Goal: Information Seeking & Learning: Learn about a topic

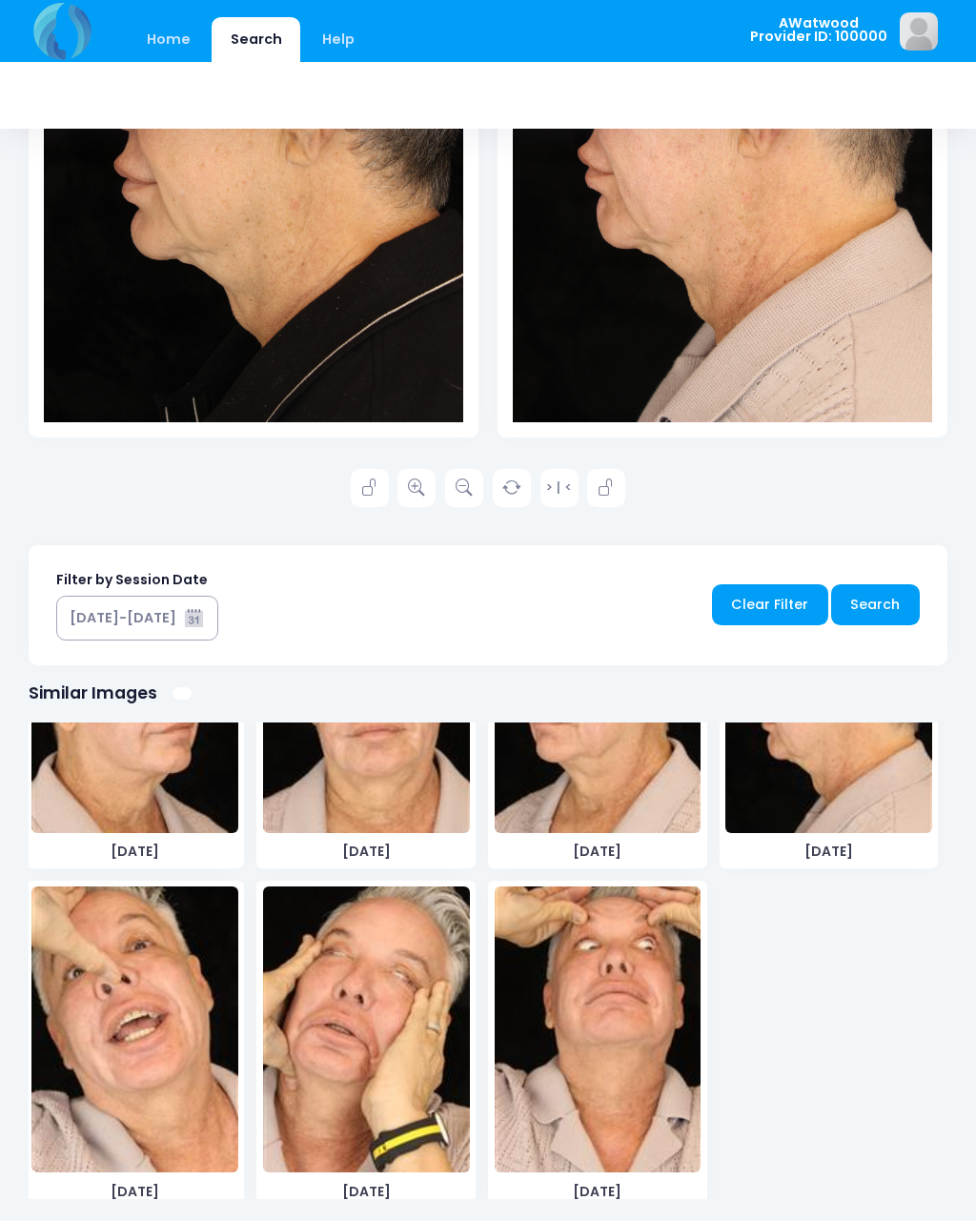
scroll to position [3266, 0]
click at [175, 35] on link "Home" at bounding box center [168, 39] width 81 height 45
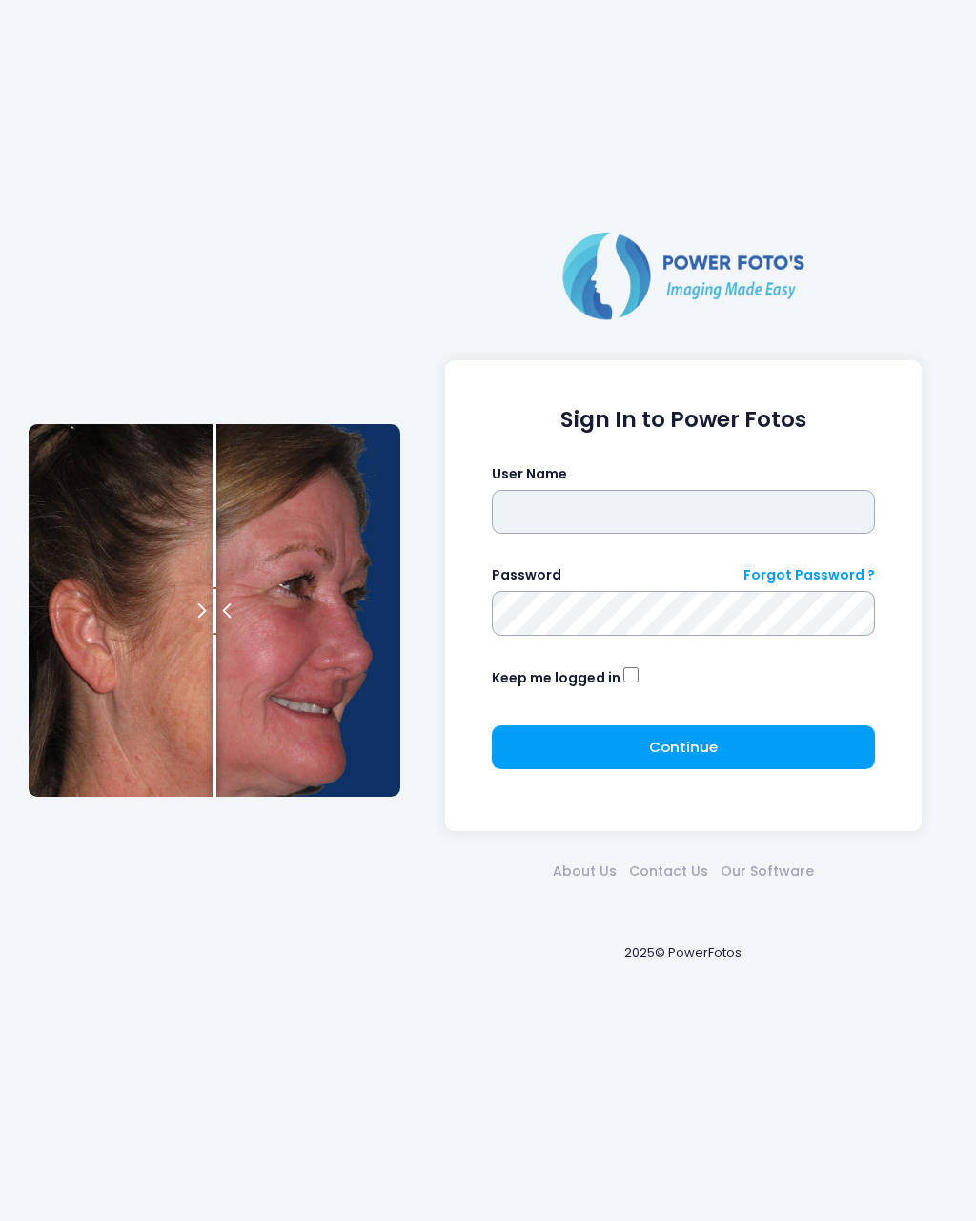
click at [618, 504] on input "text" at bounding box center [684, 512] width 384 height 44
type input "********"
click button "submit" at bounding box center [0, 0] width 0 height 0
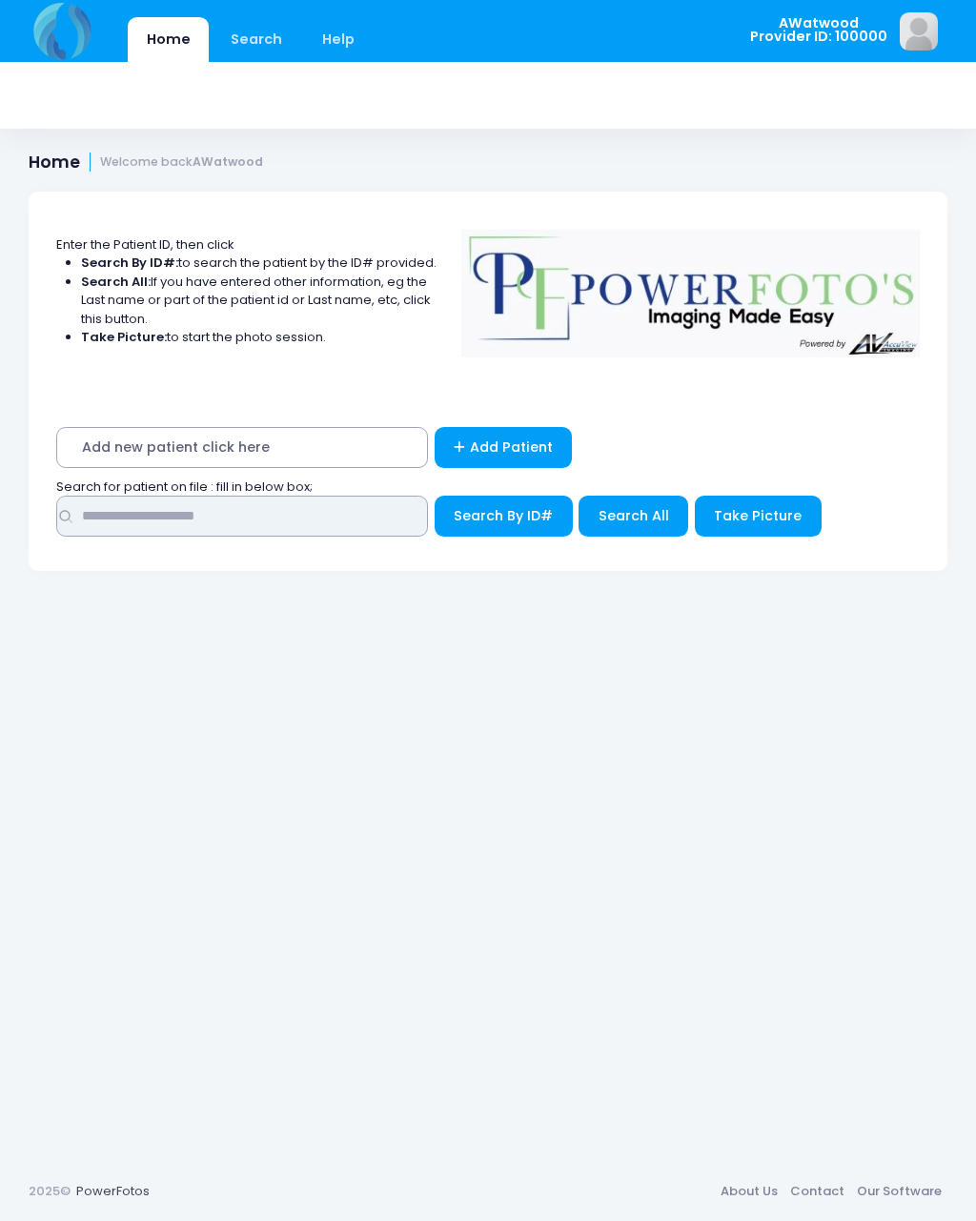
click at [108, 507] on input "text" at bounding box center [242, 516] width 372 height 41
type input "*******"
click at [637, 518] on span "Search All" at bounding box center [634, 515] width 71 height 19
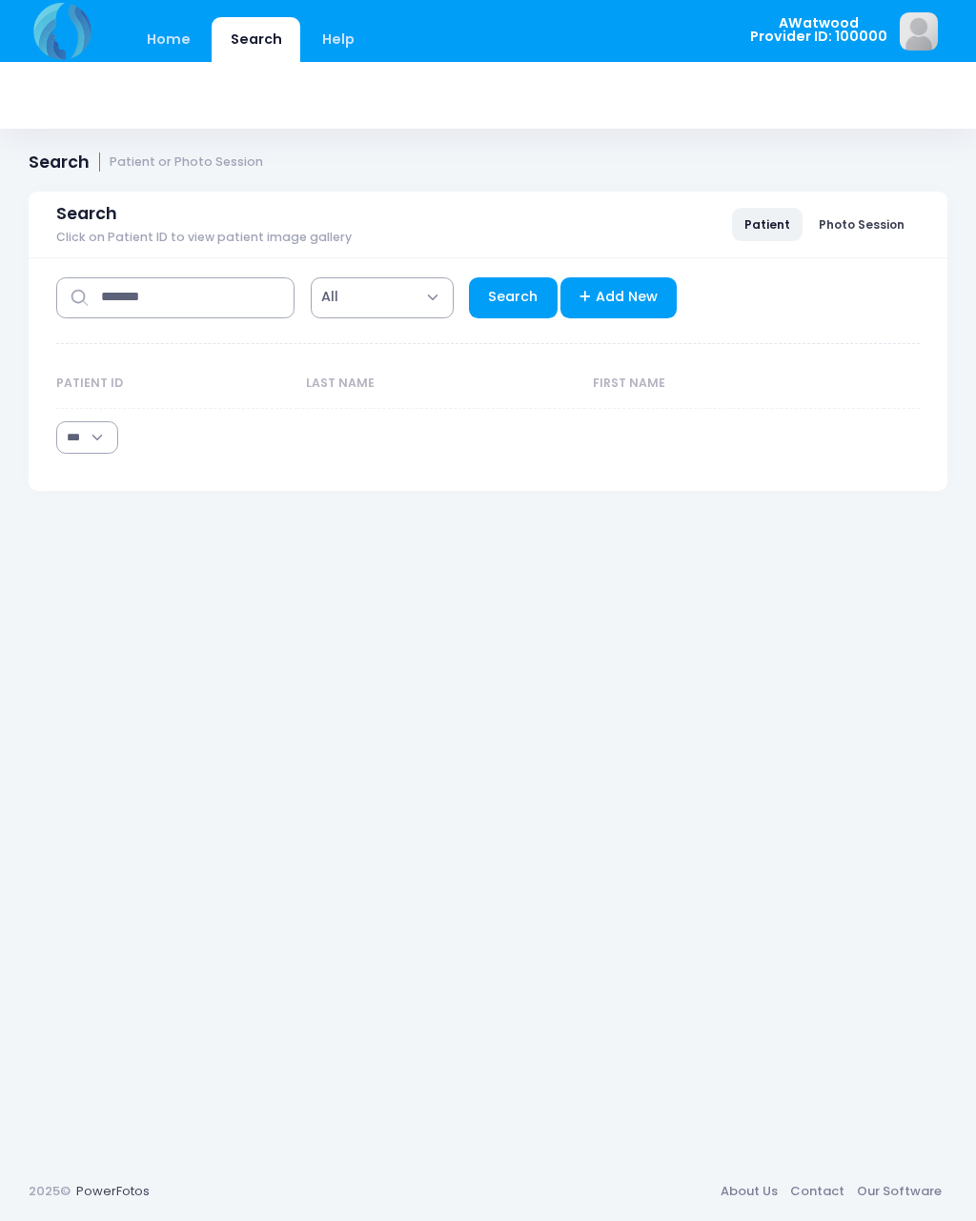
select select "***"
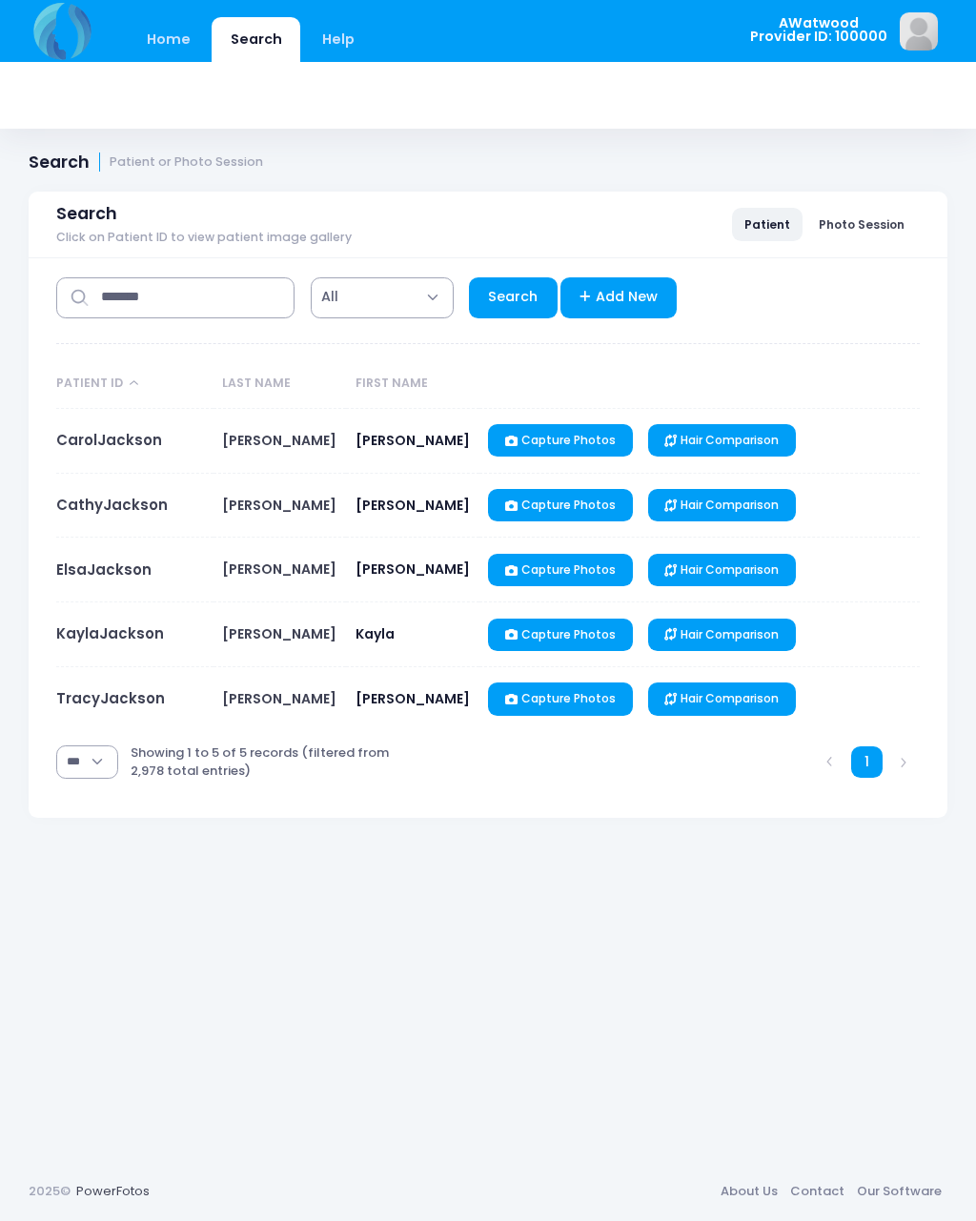
click at [131, 441] on link "CarolJackson" at bounding box center [109, 440] width 106 height 20
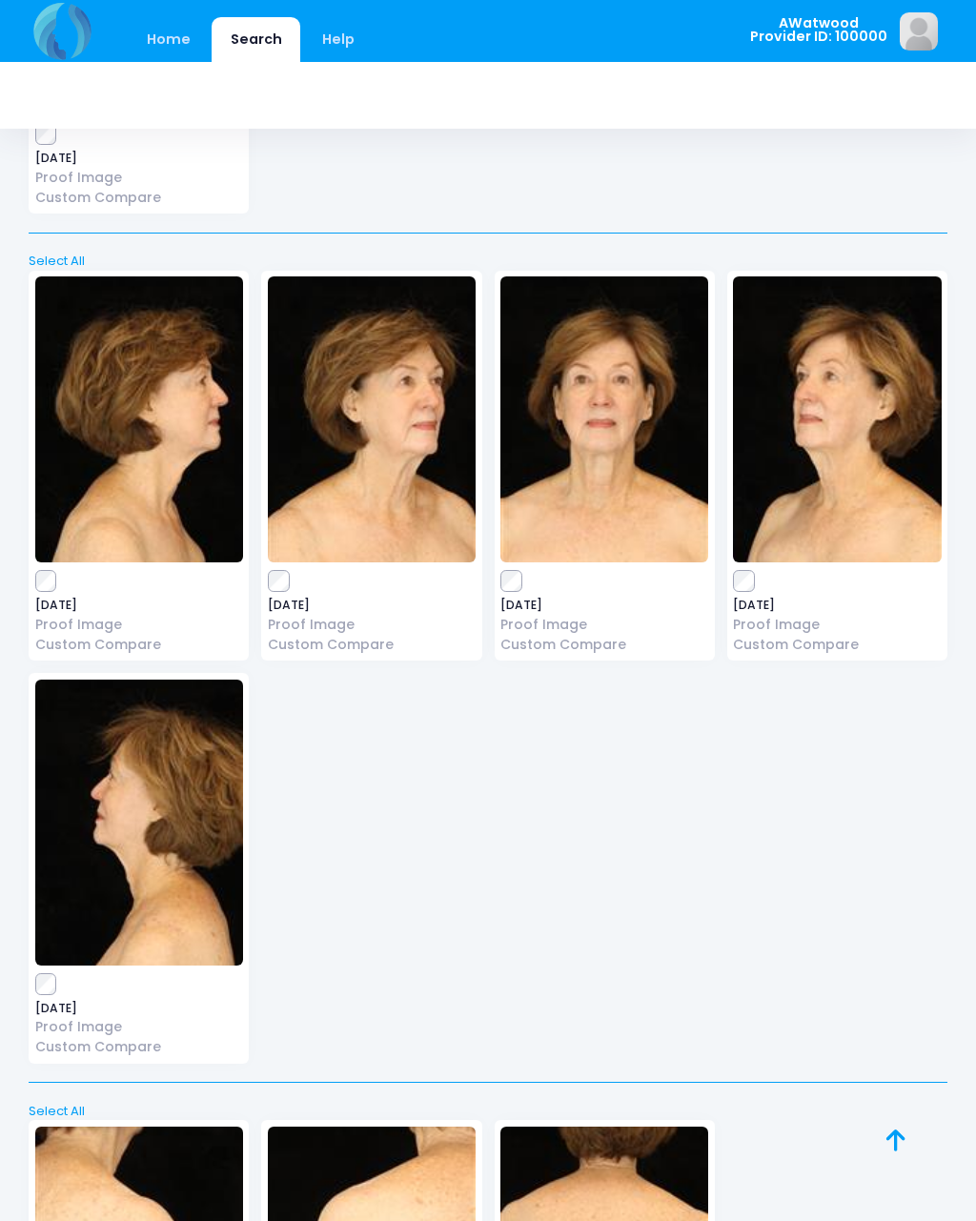
scroll to position [24159, 0]
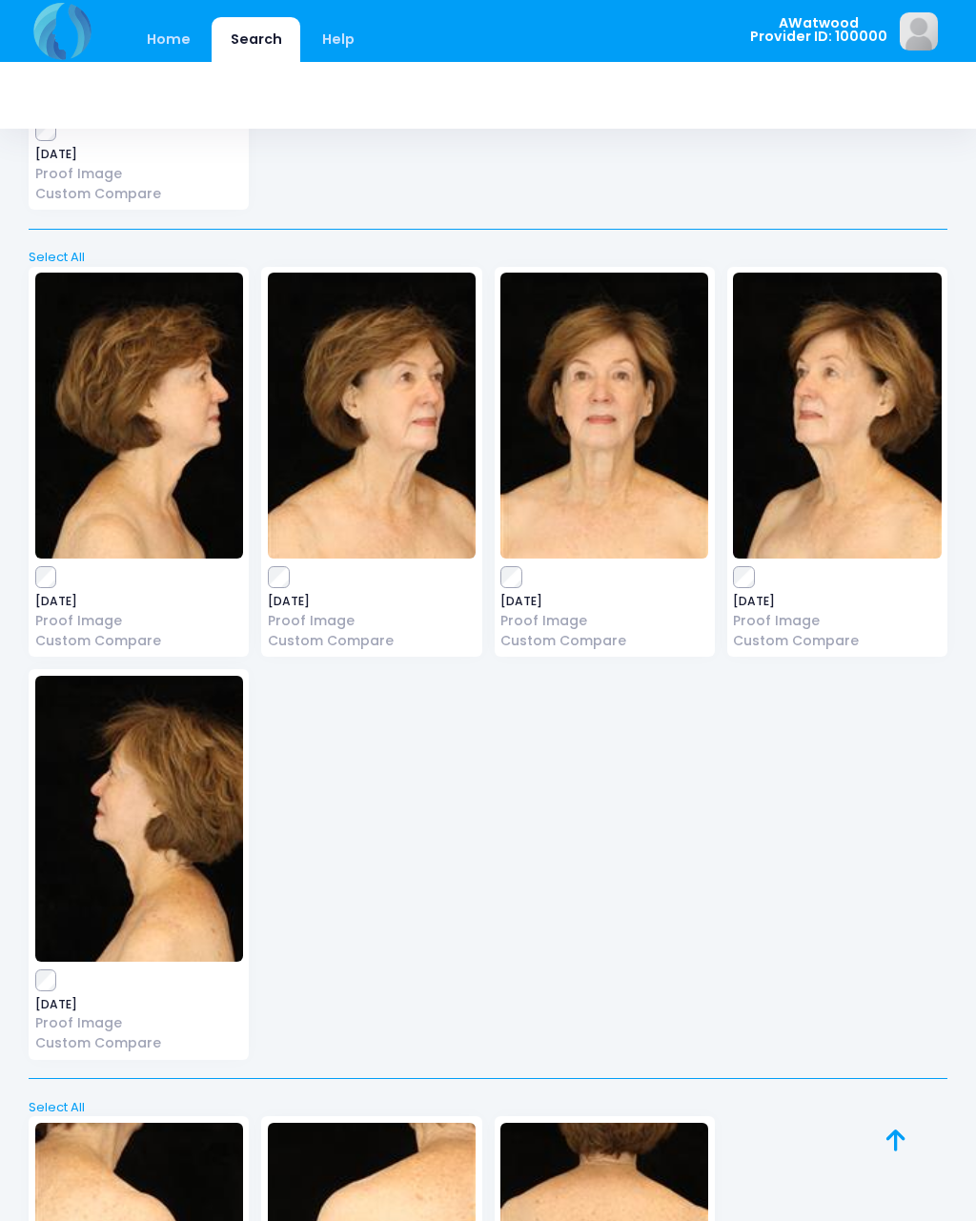
click at [426, 354] on img at bounding box center [372, 416] width 208 height 286
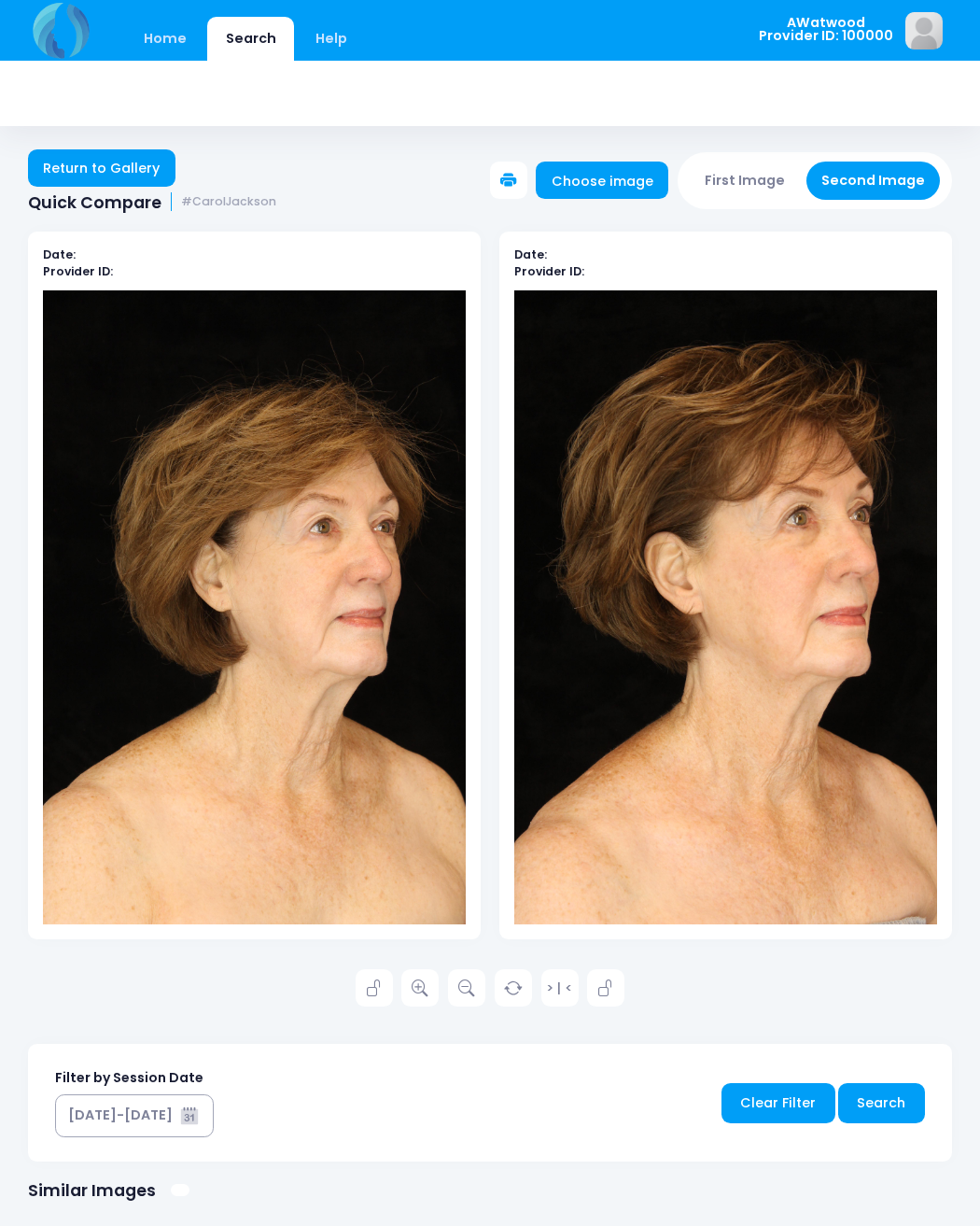
scroll to position [2, 0]
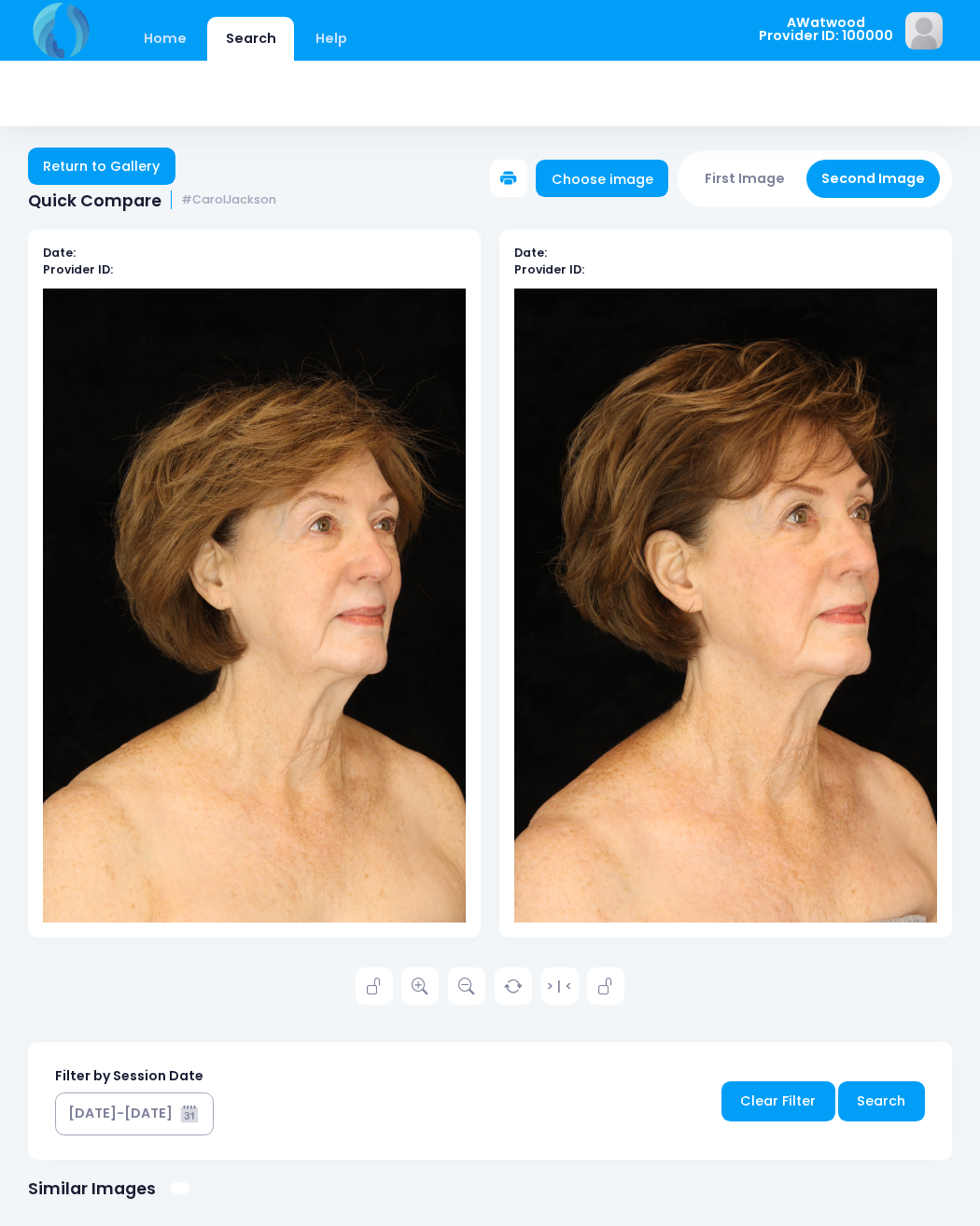
click at [153, 182] on link "Return to Gallery" at bounding box center [102, 166] width 148 height 37
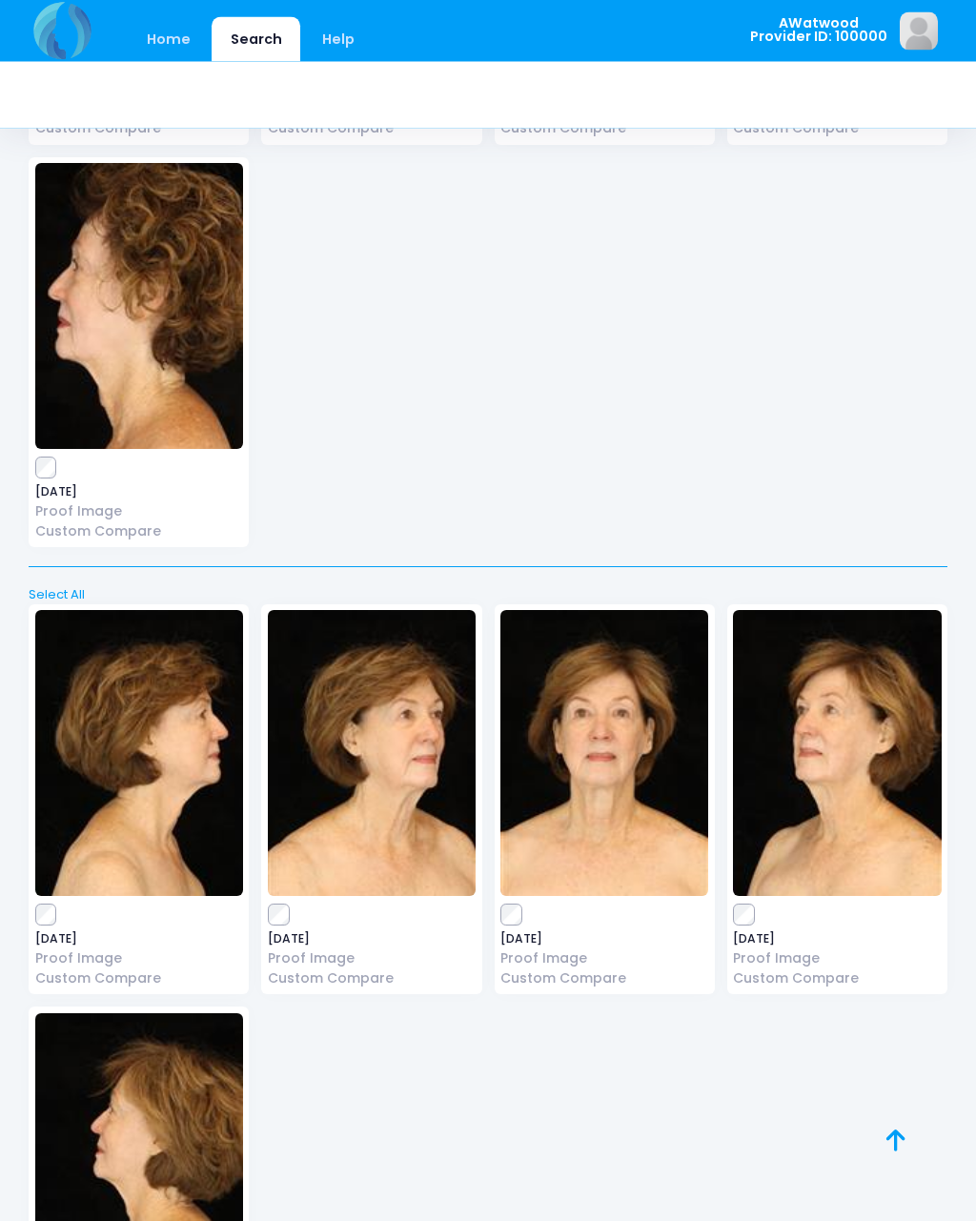
scroll to position [23818, 0]
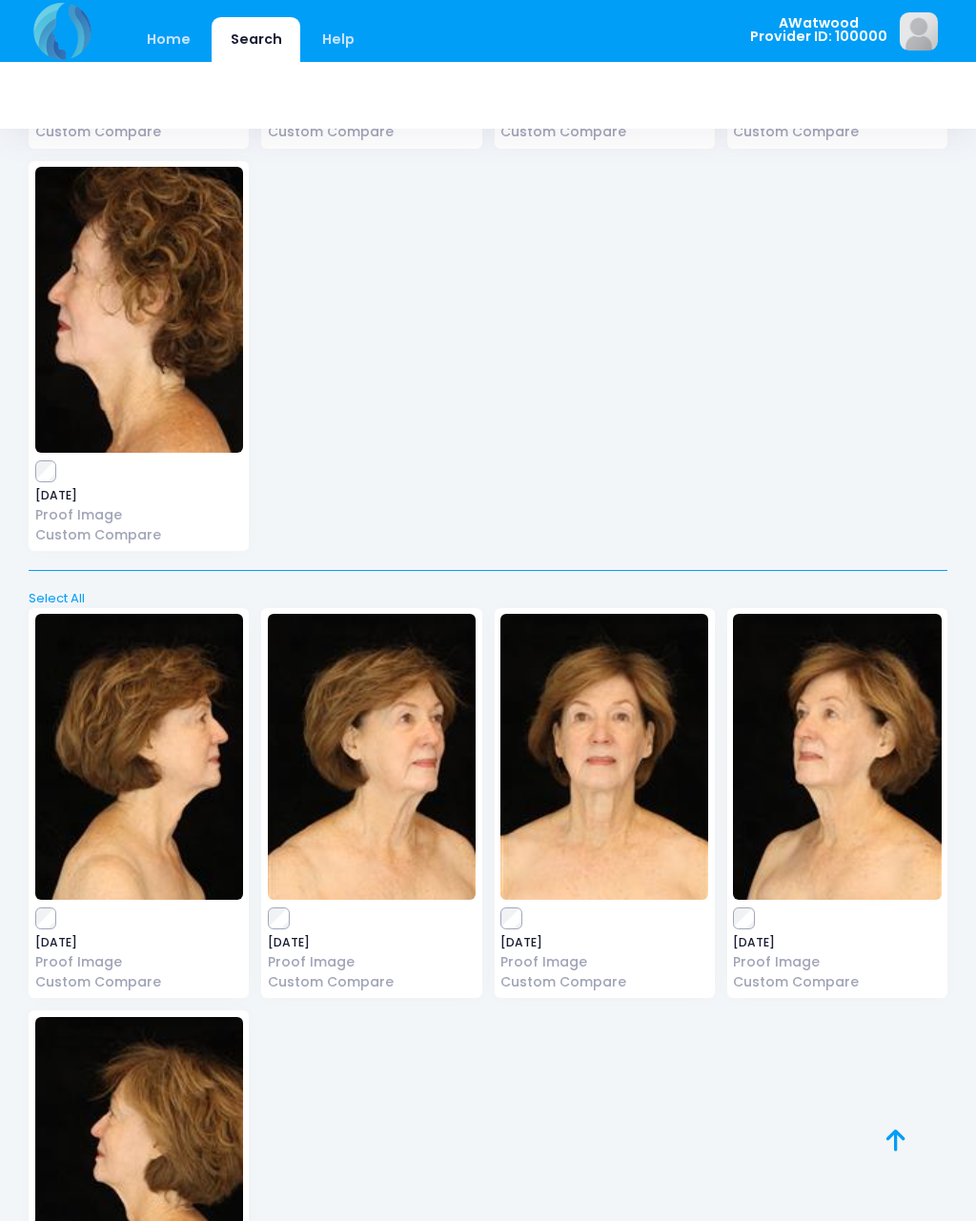
click at [870, 656] on img at bounding box center [837, 757] width 208 height 286
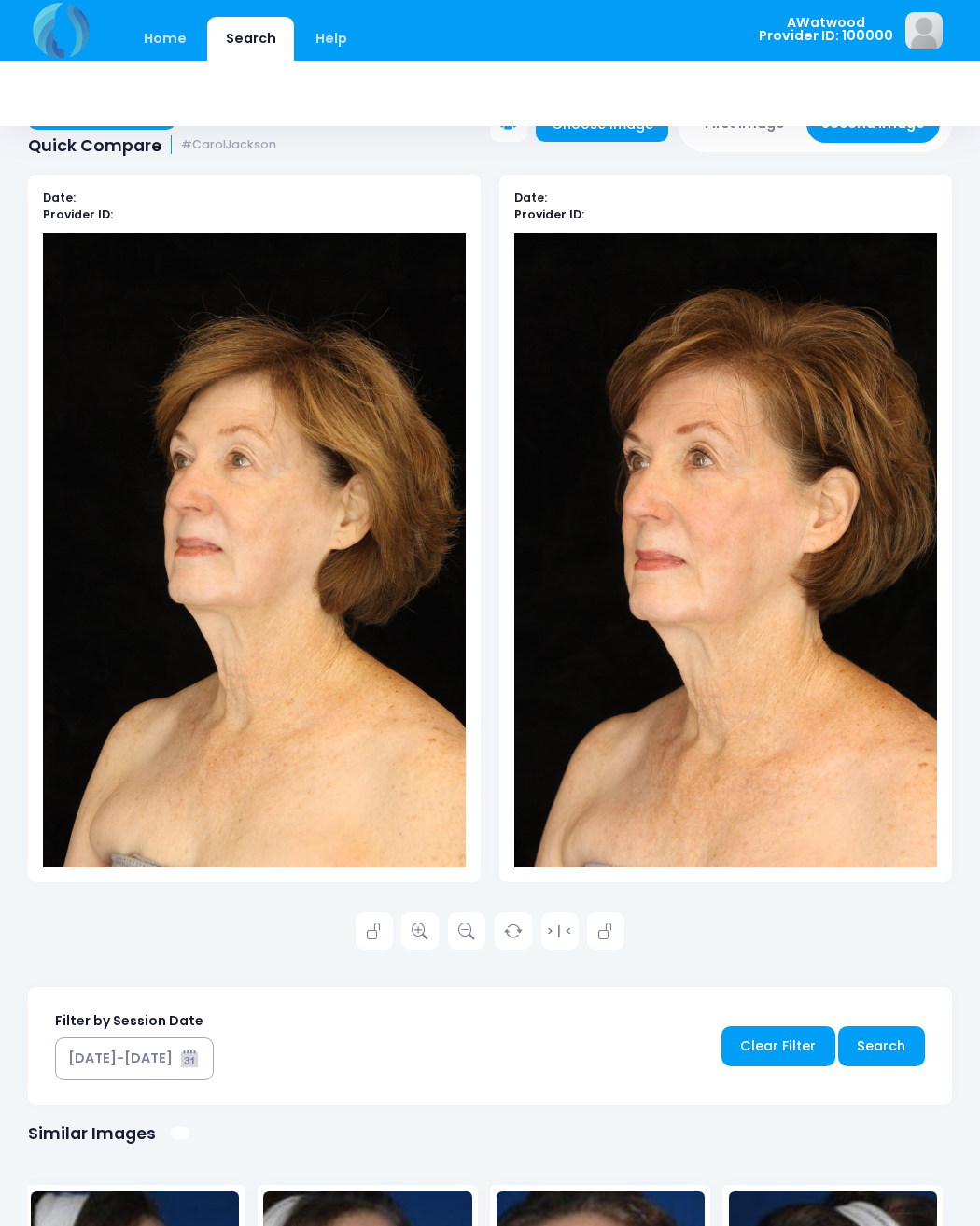
scroll to position [75, 0]
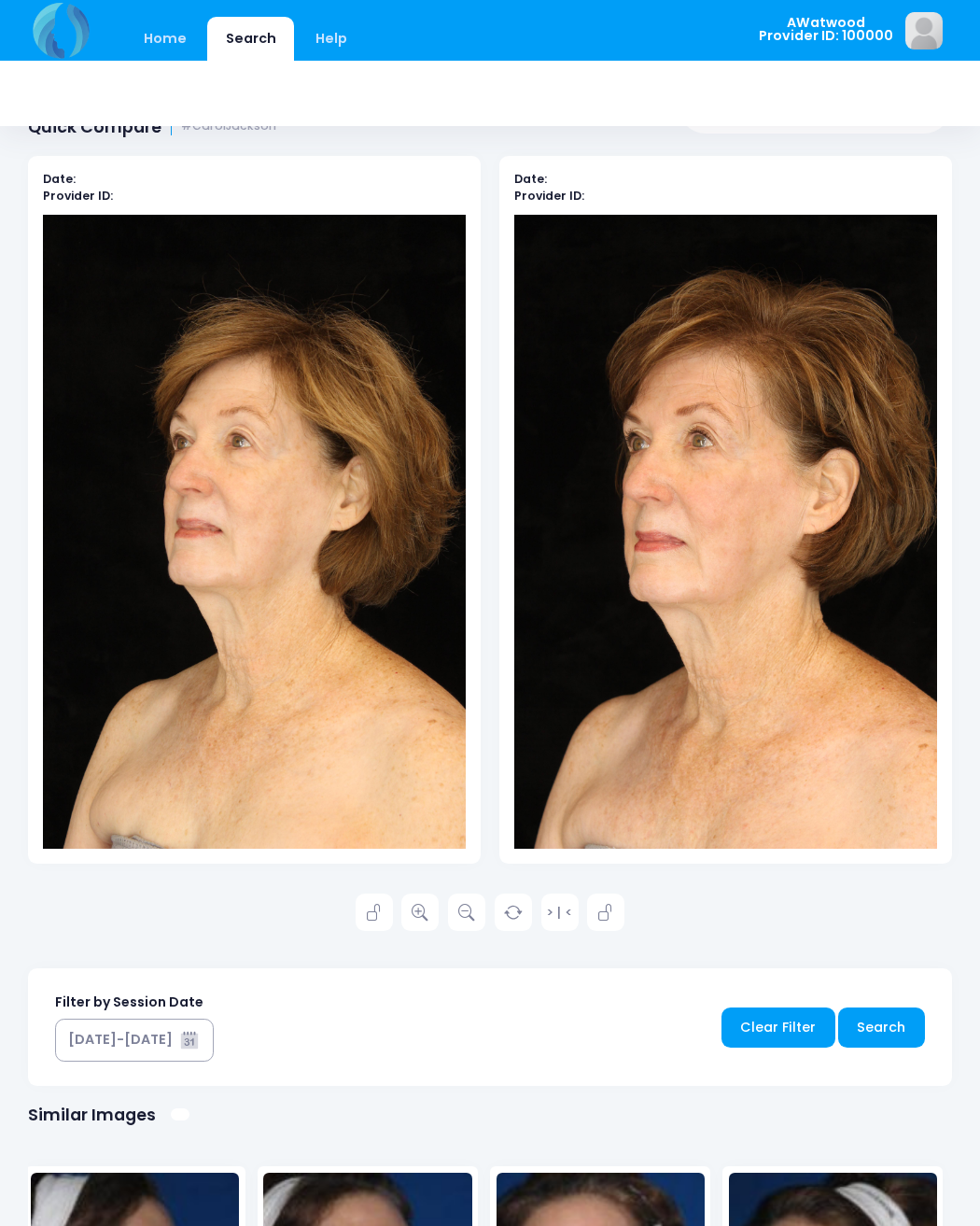
click at [420, 911] on icon at bounding box center [419, 913] width 17 height 17
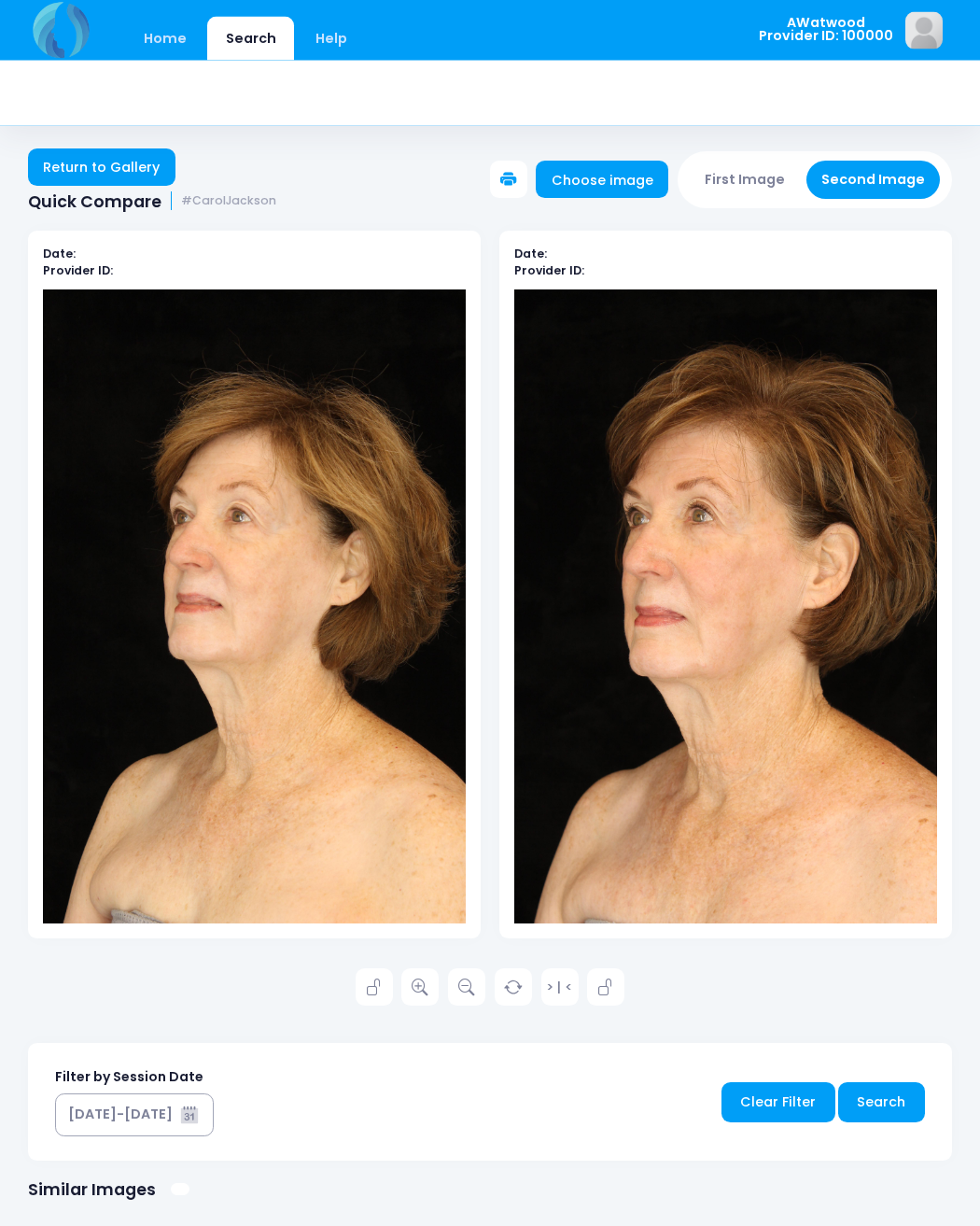
scroll to position [0, 0]
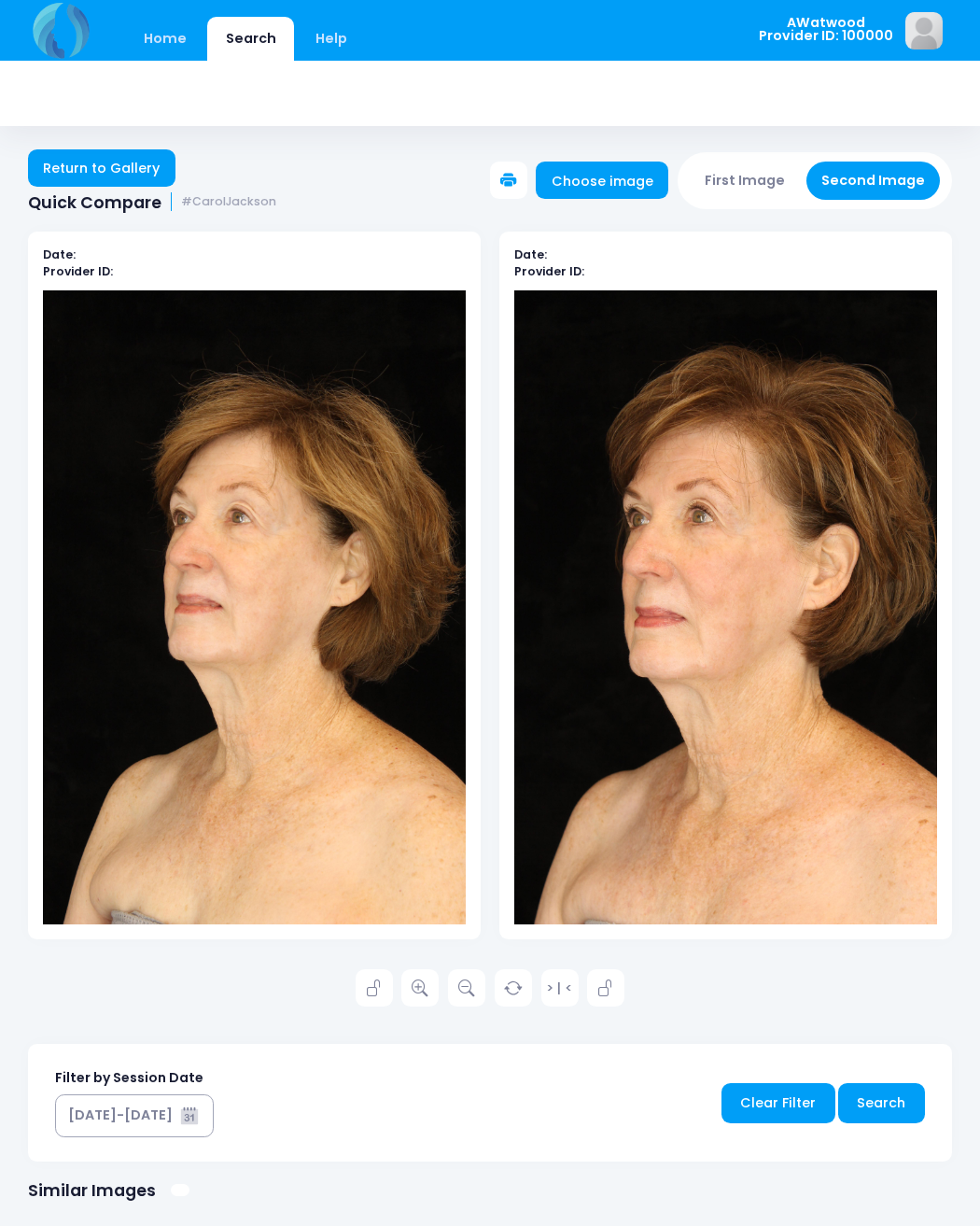
click at [118, 161] on link "Return to Gallery" at bounding box center [102, 168] width 148 height 37
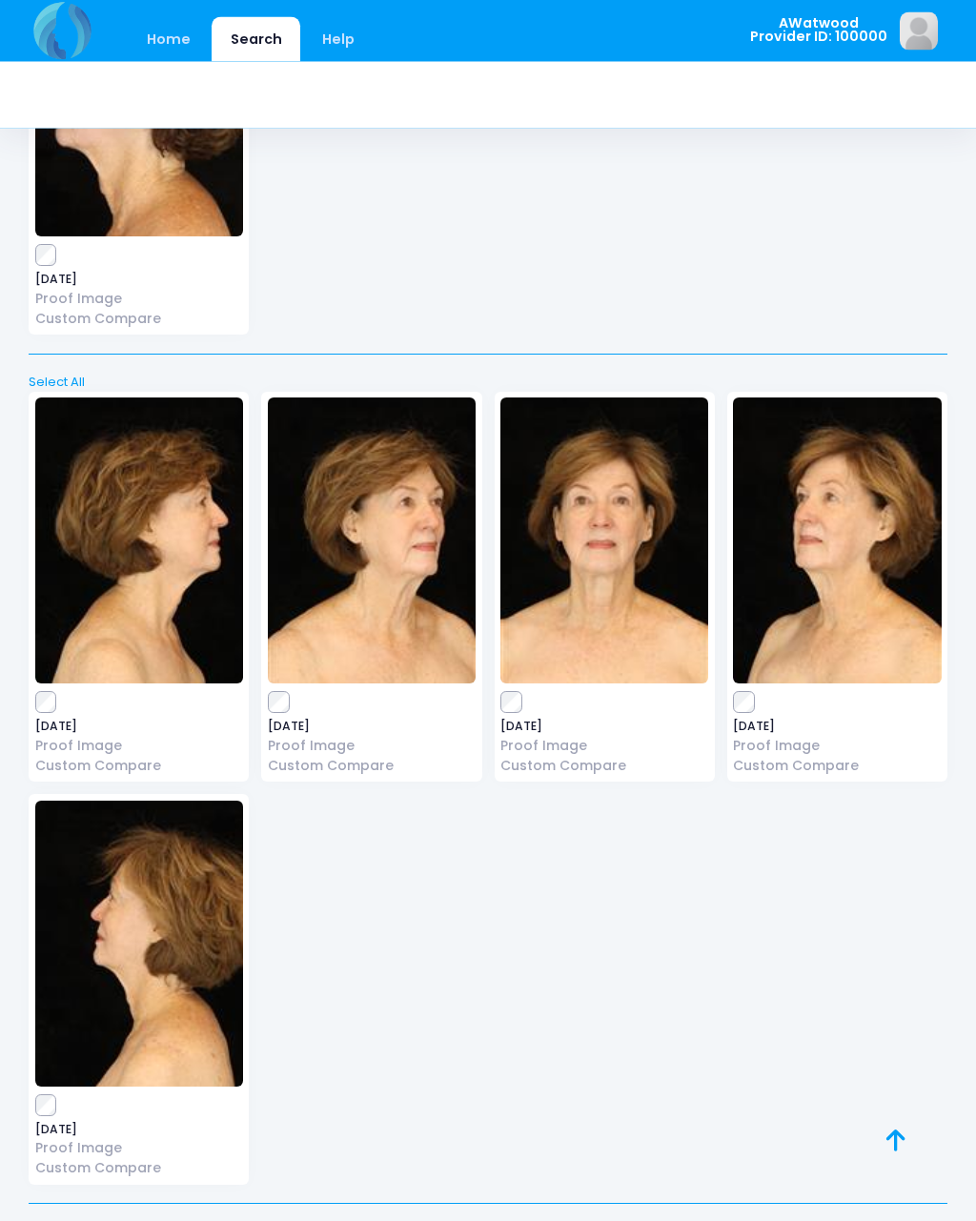
scroll to position [24023, 0]
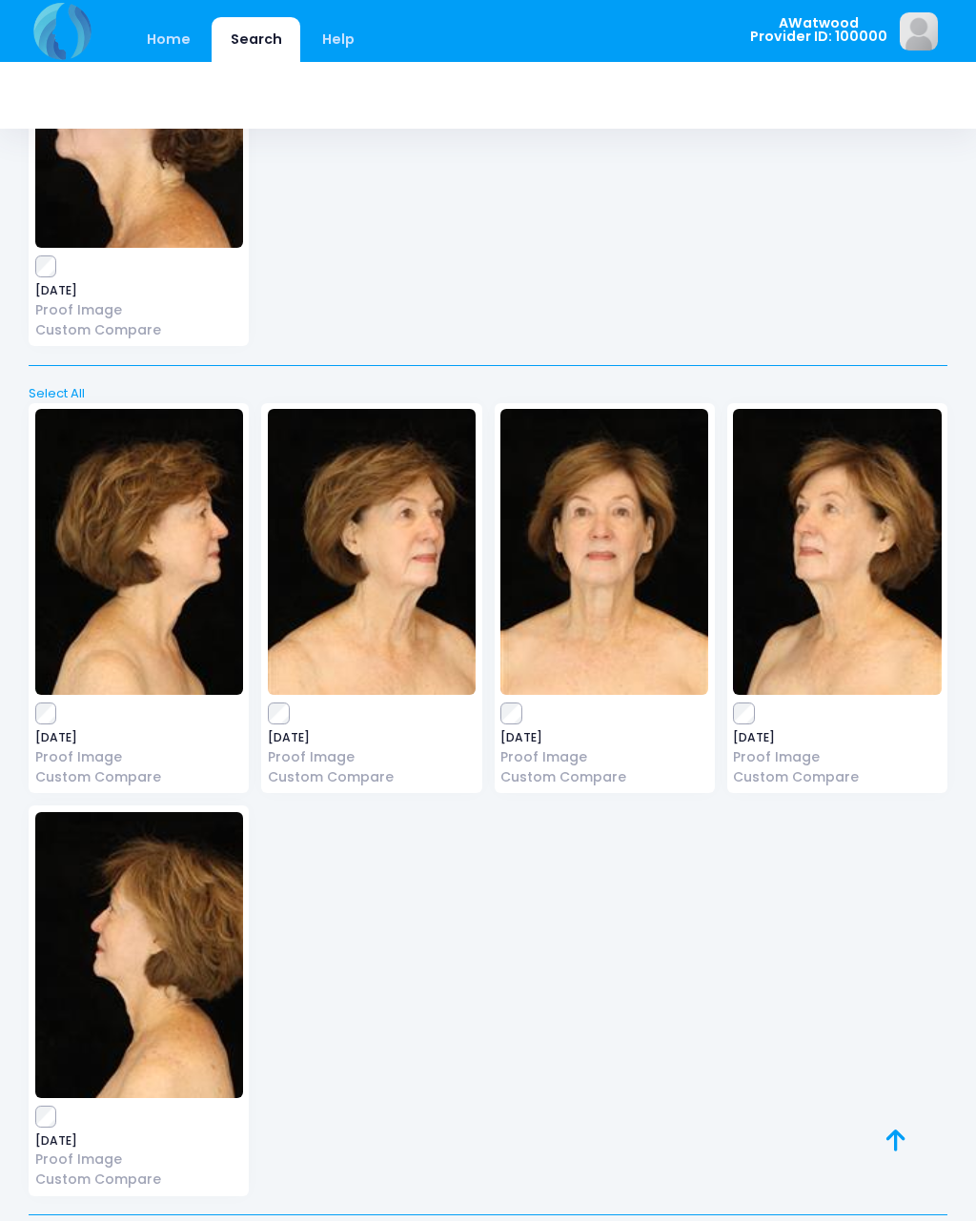
click at [615, 460] on img at bounding box center [604, 552] width 208 height 286
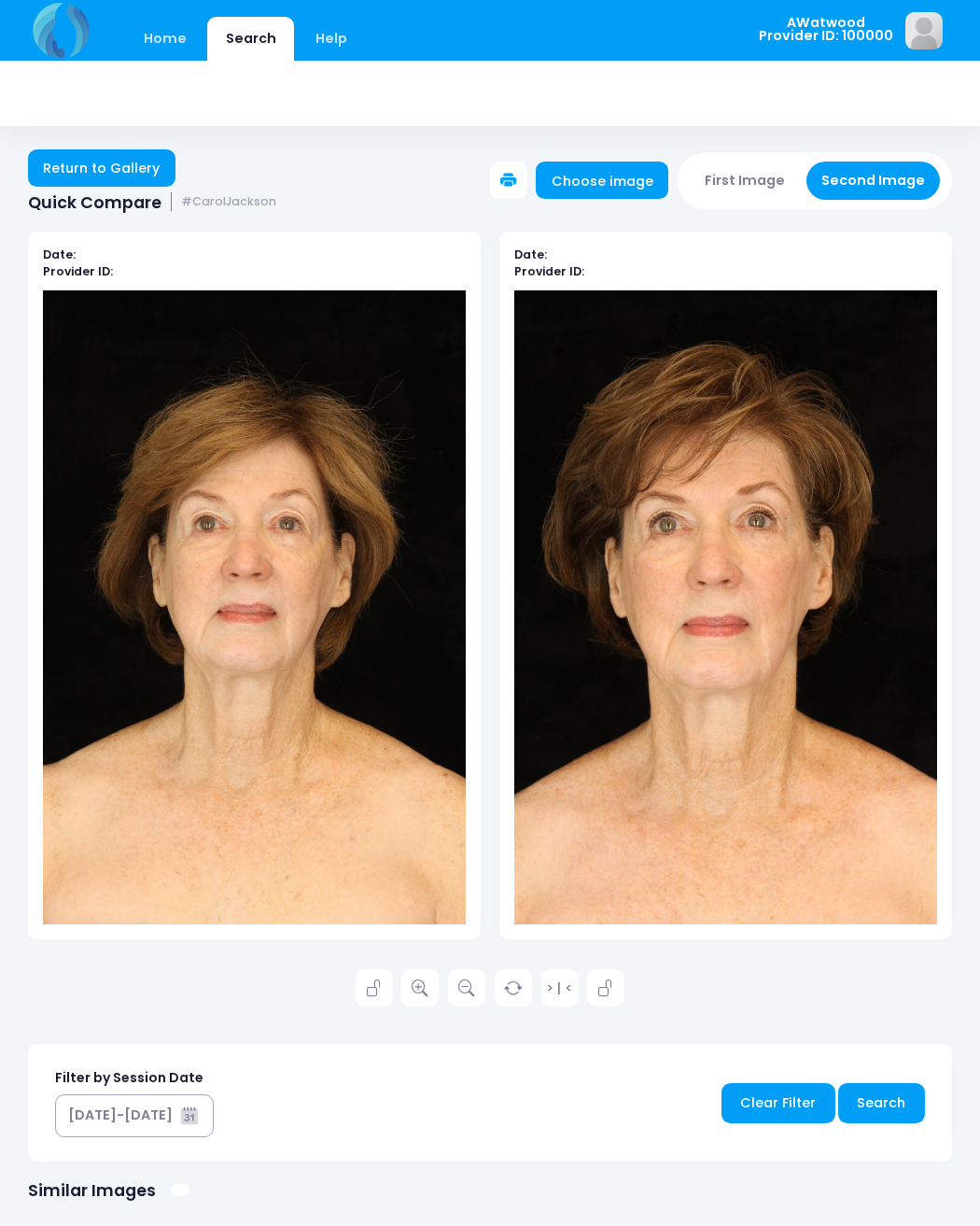
scroll to position [2, 0]
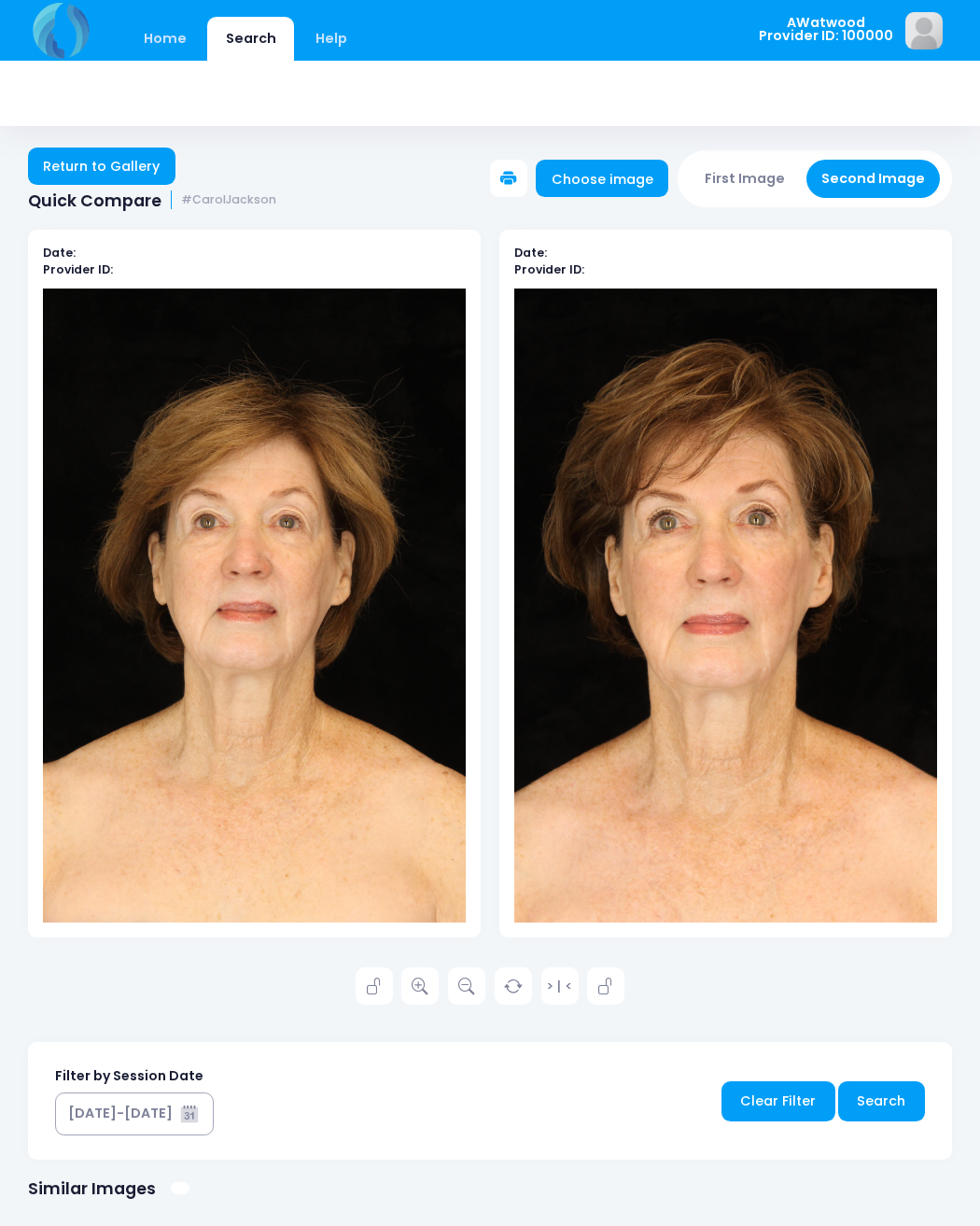
click at [428, 982] on icon at bounding box center [419, 986] width 17 height 17
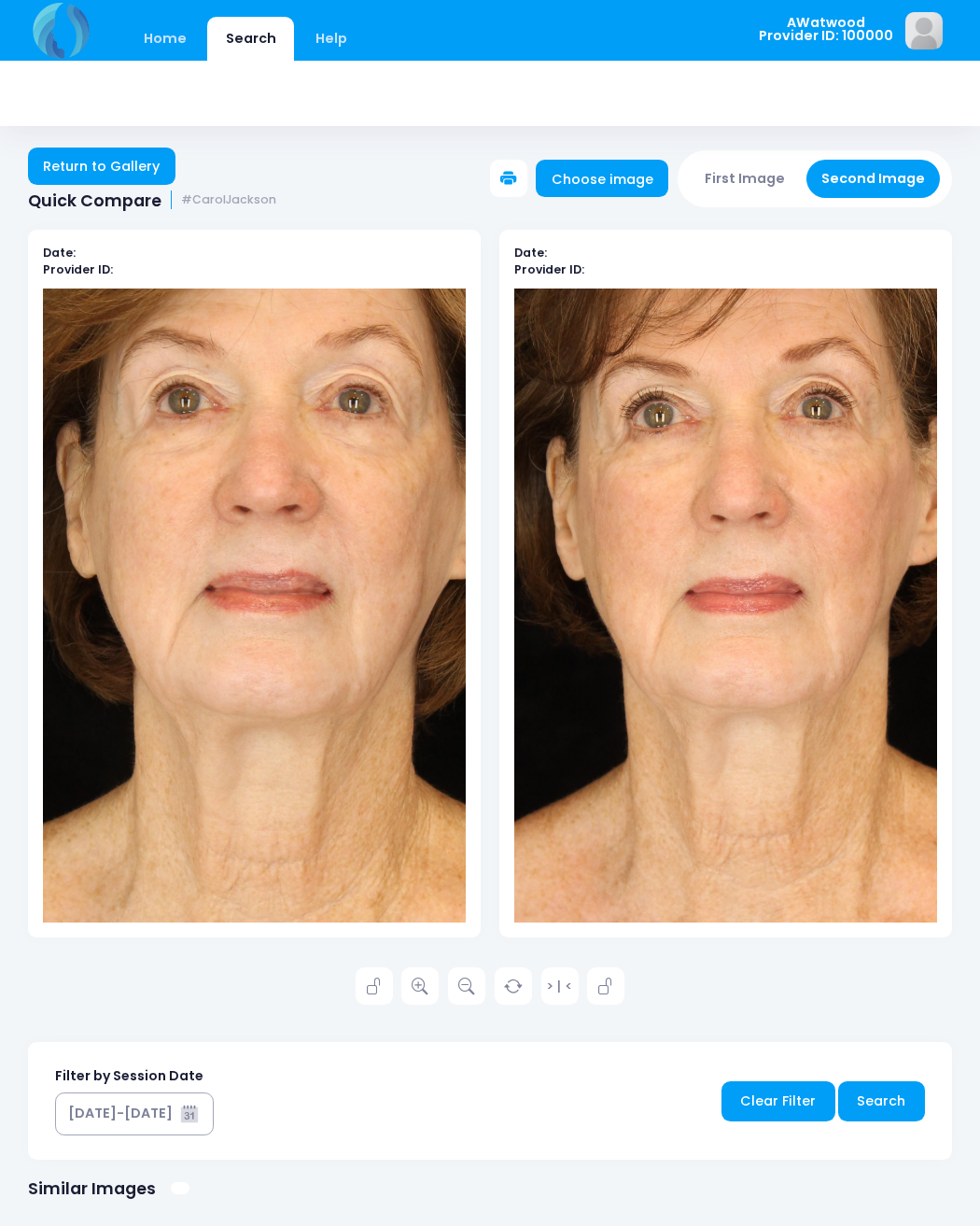
click at [139, 167] on link "Return to Gallery" at bounding box center [102, 166] width 148 height 37
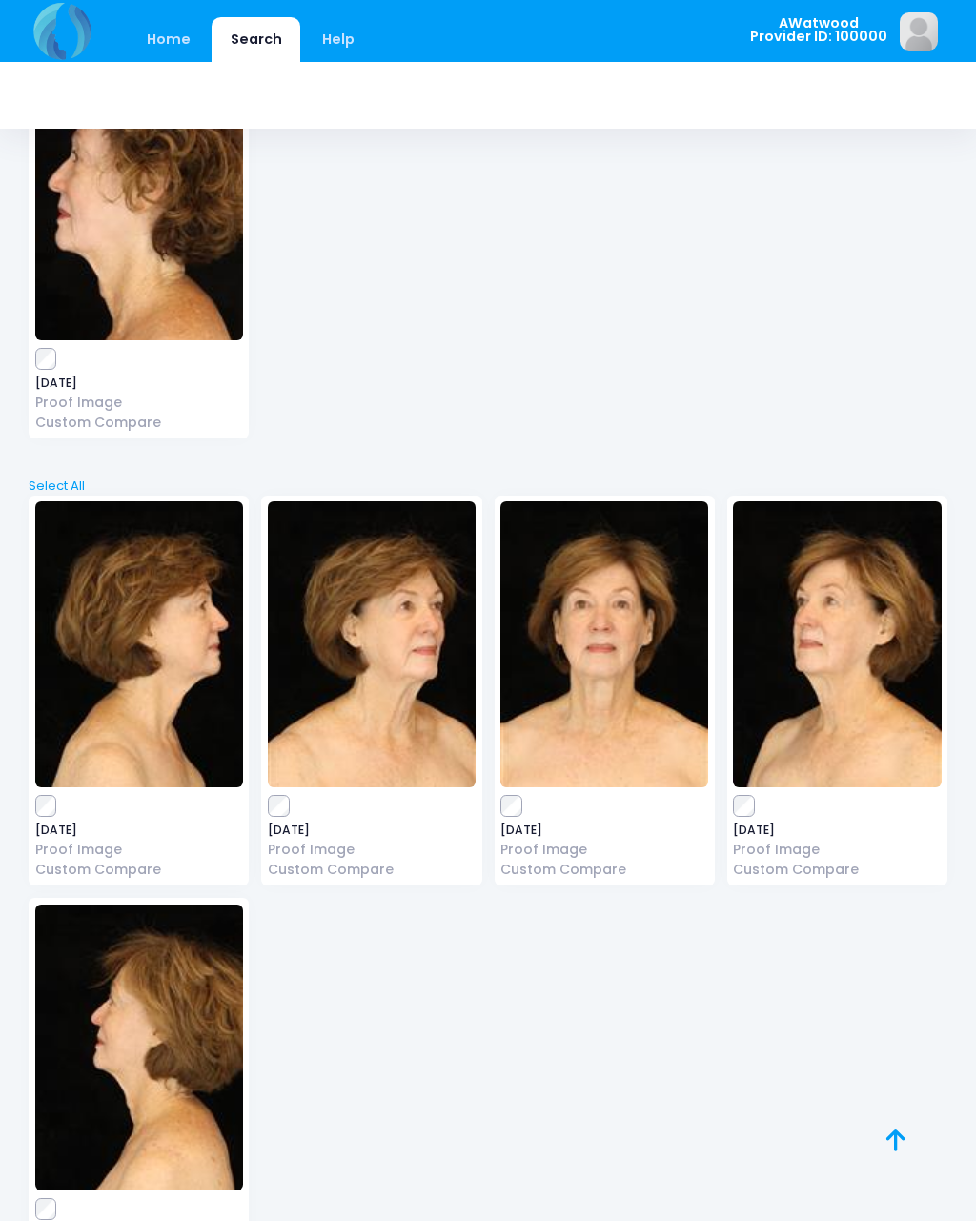
scroll to position [23931, 0]
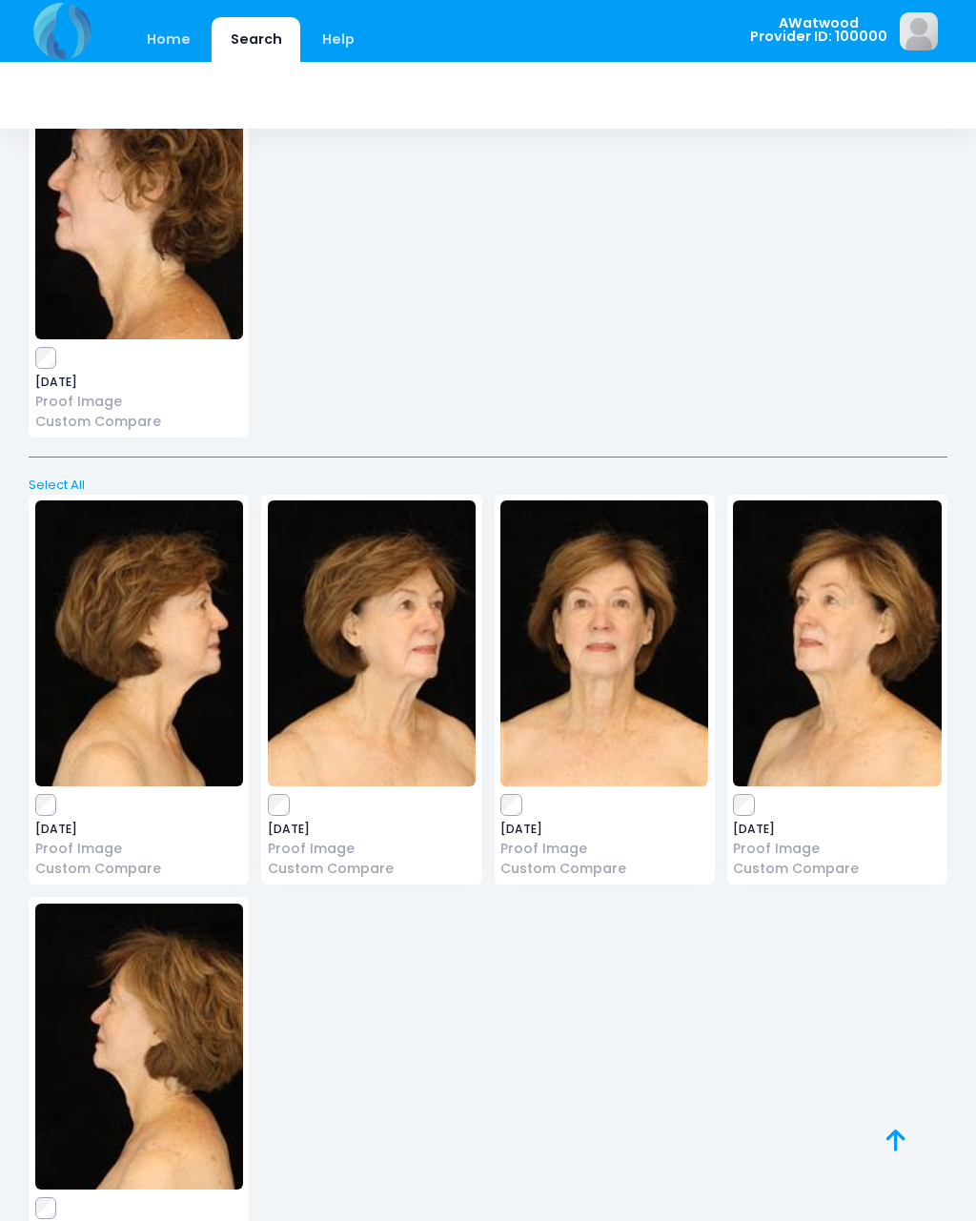
click at [380, 521] on img at bounding box center [372, 643] width 208 height 286
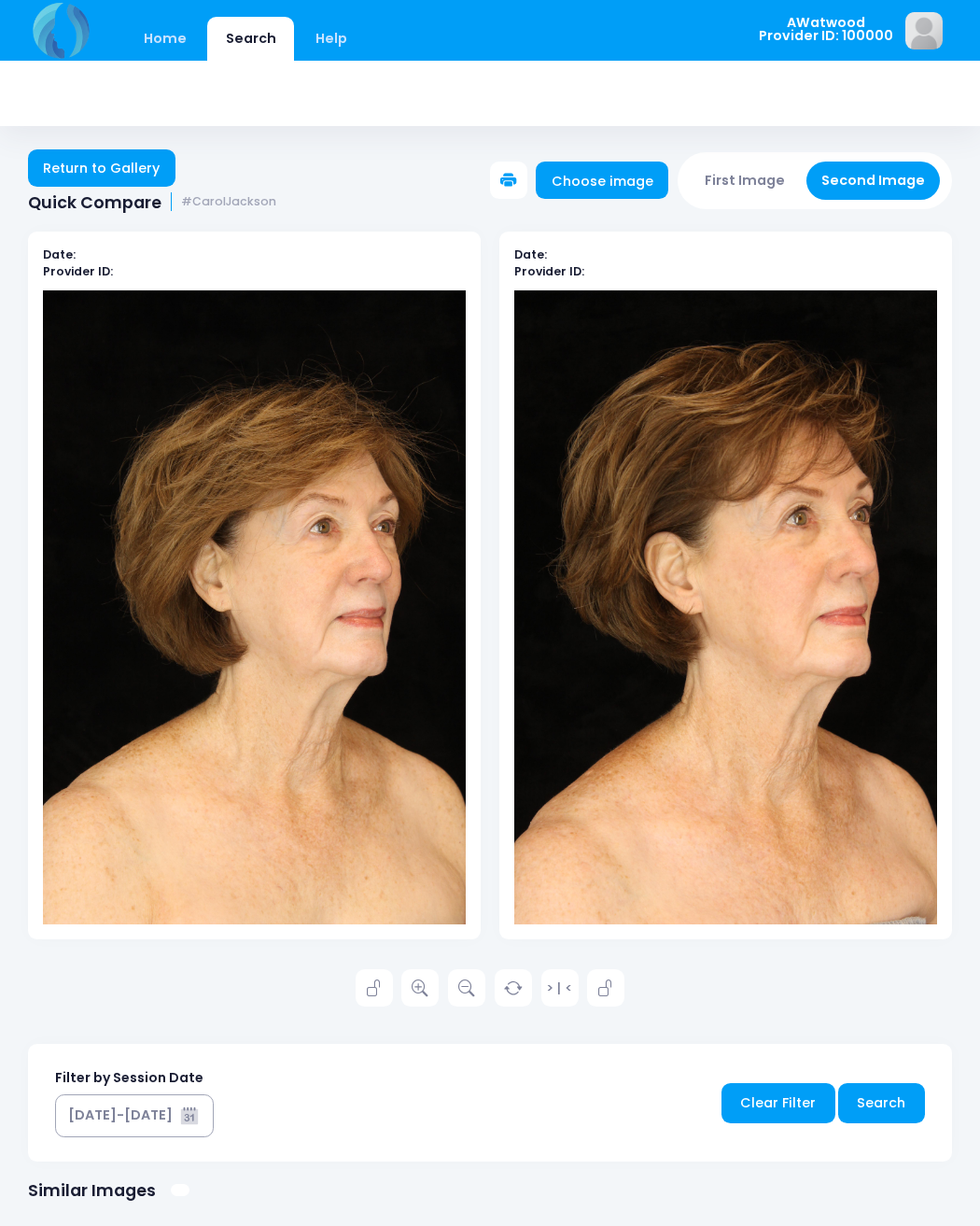
scroll to position [2, 0]
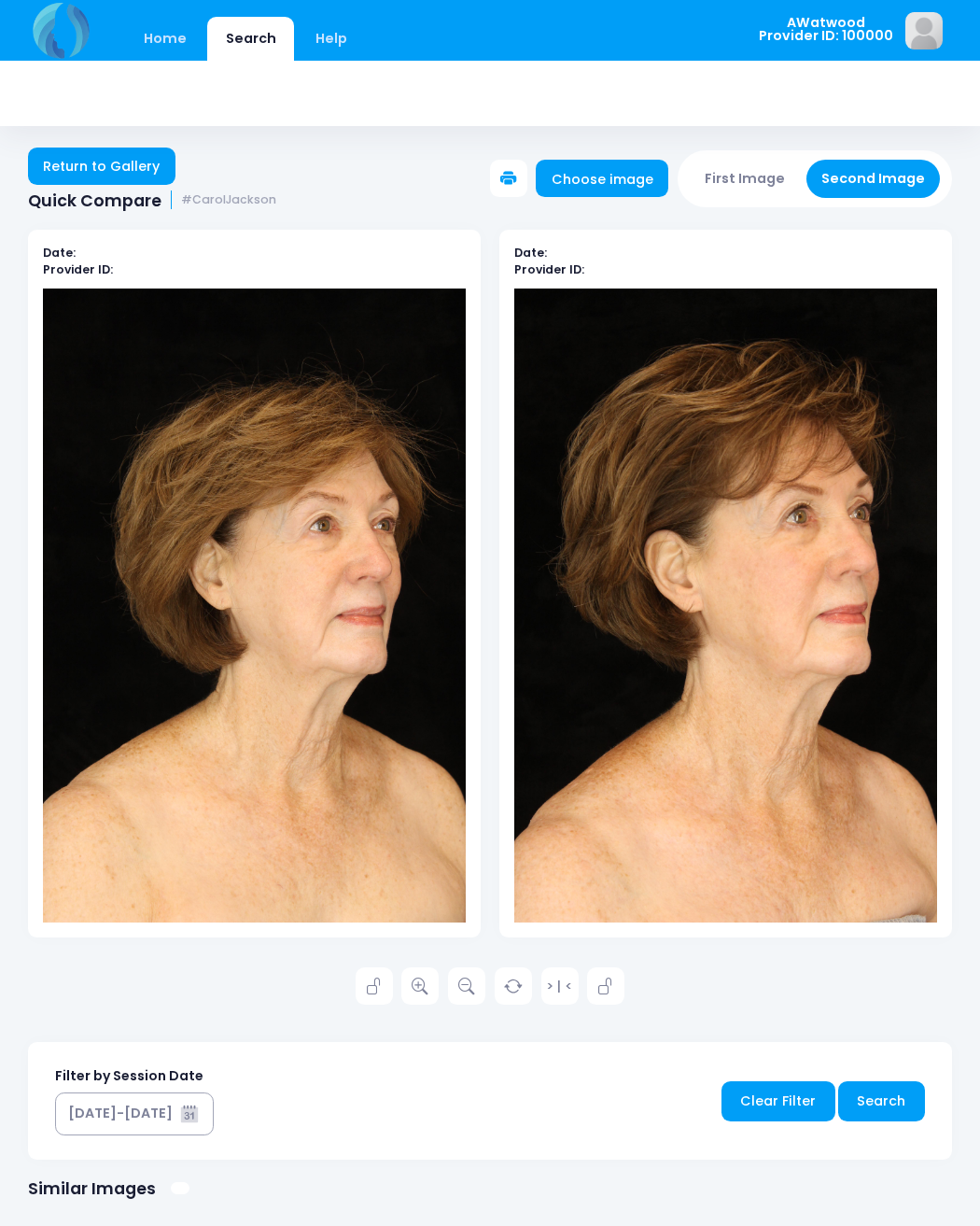
click at [429, 982] on icon at bounding box center [419, 986] width 17 height 17
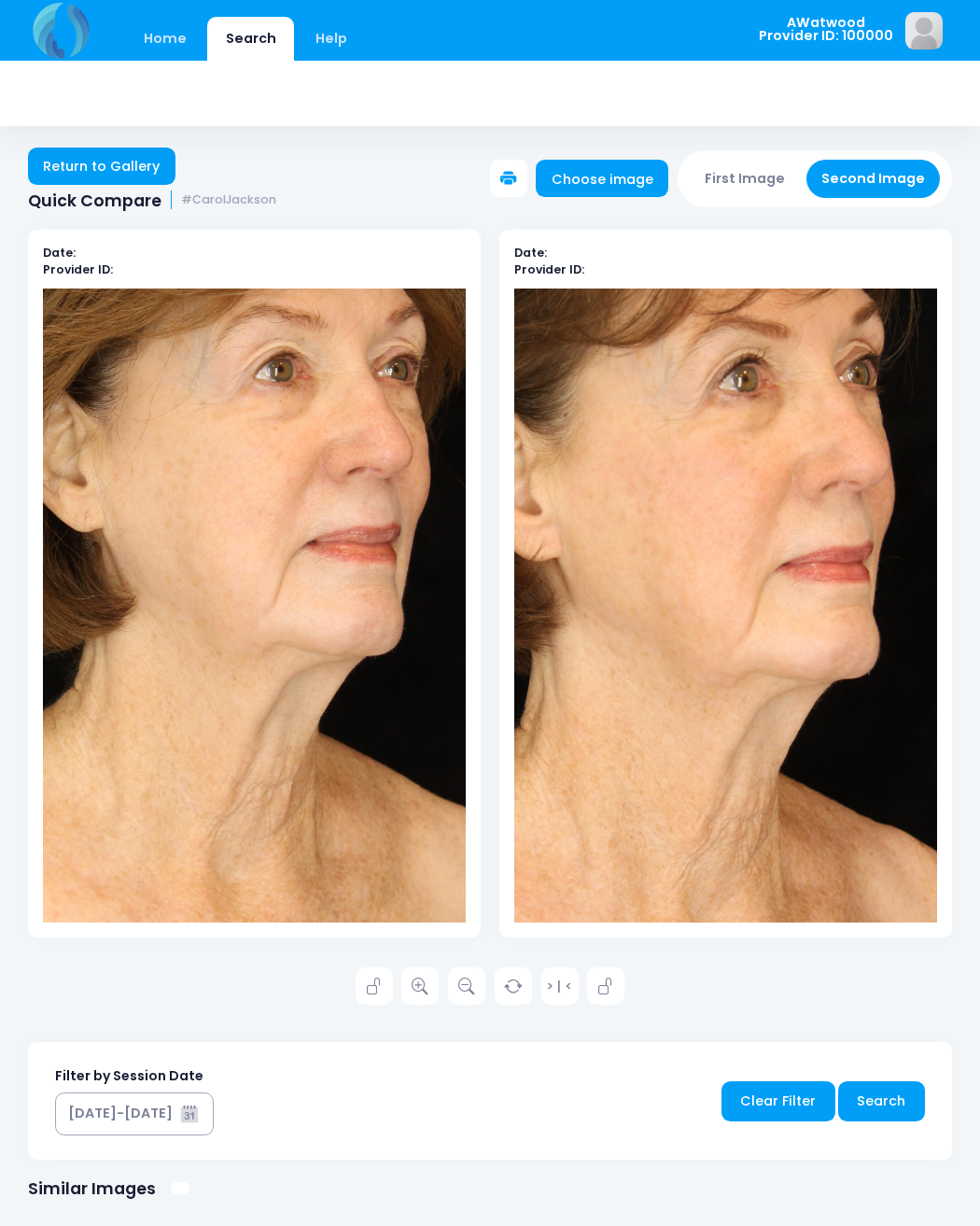
click at [137, 165] on link "Return to Gallery" at bounding box center [102, 166] width 148 height 37
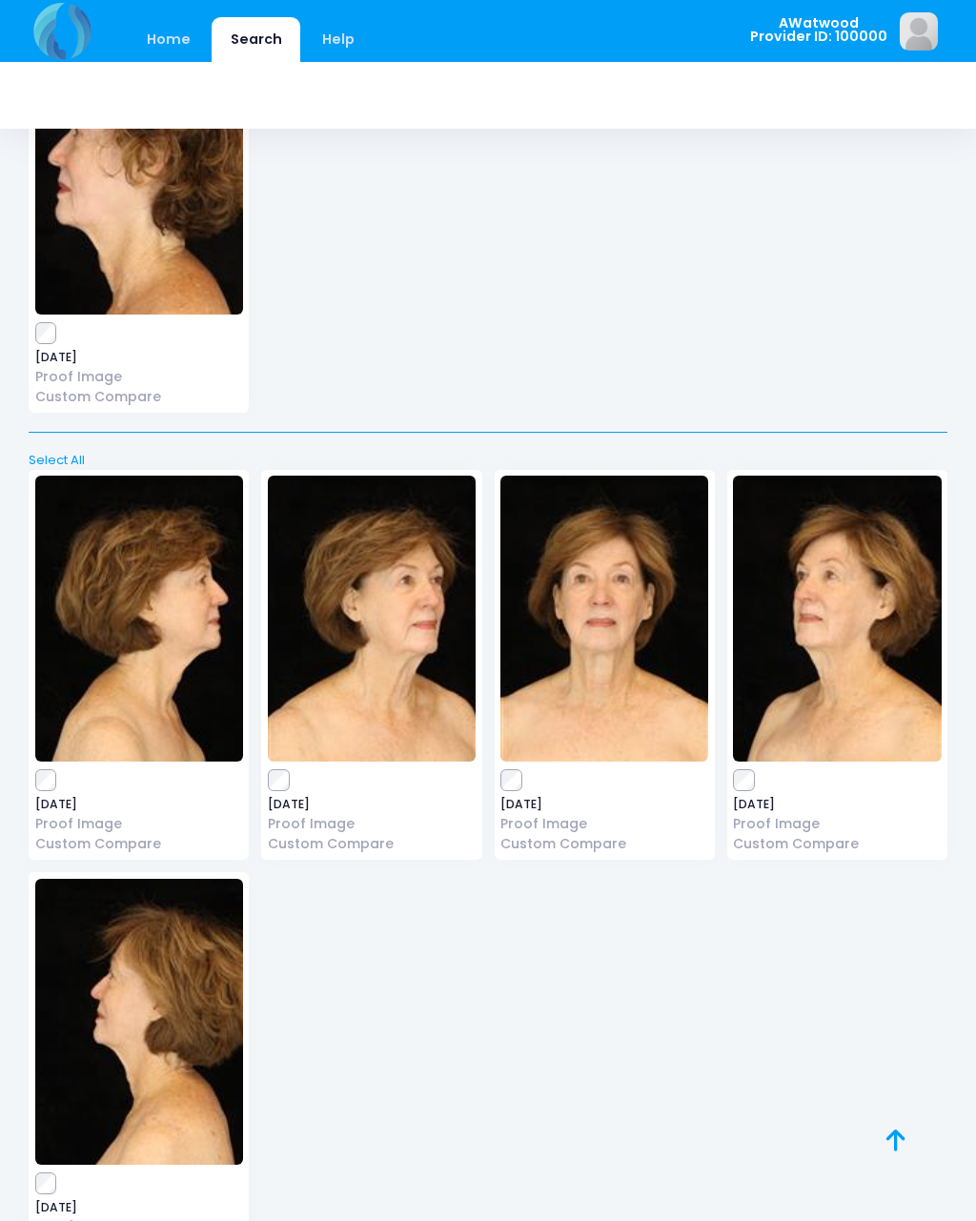
scroll to position [23957, 0]
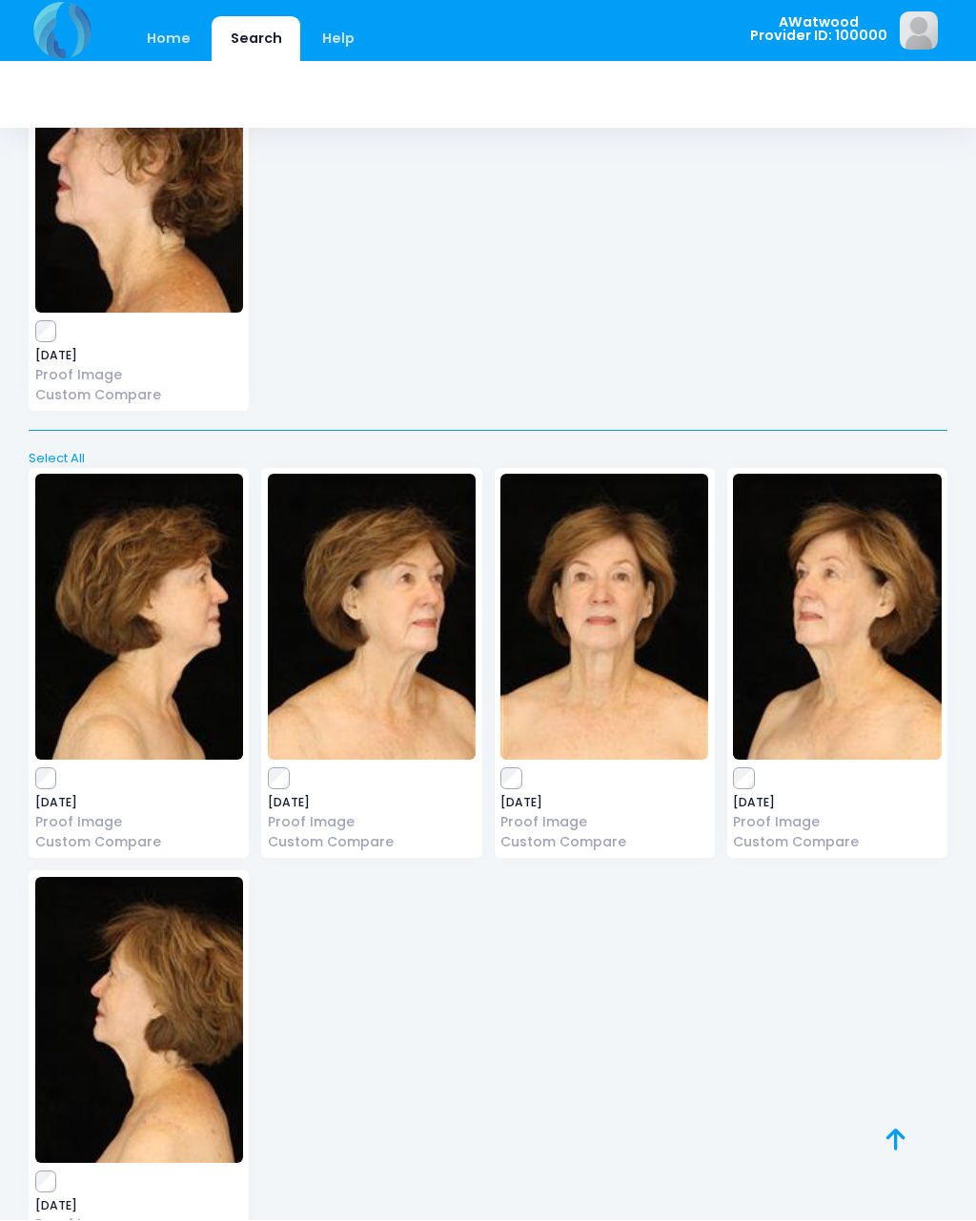
click at [173, 520] on img at bounding box center [139, 618] width 208 height 286
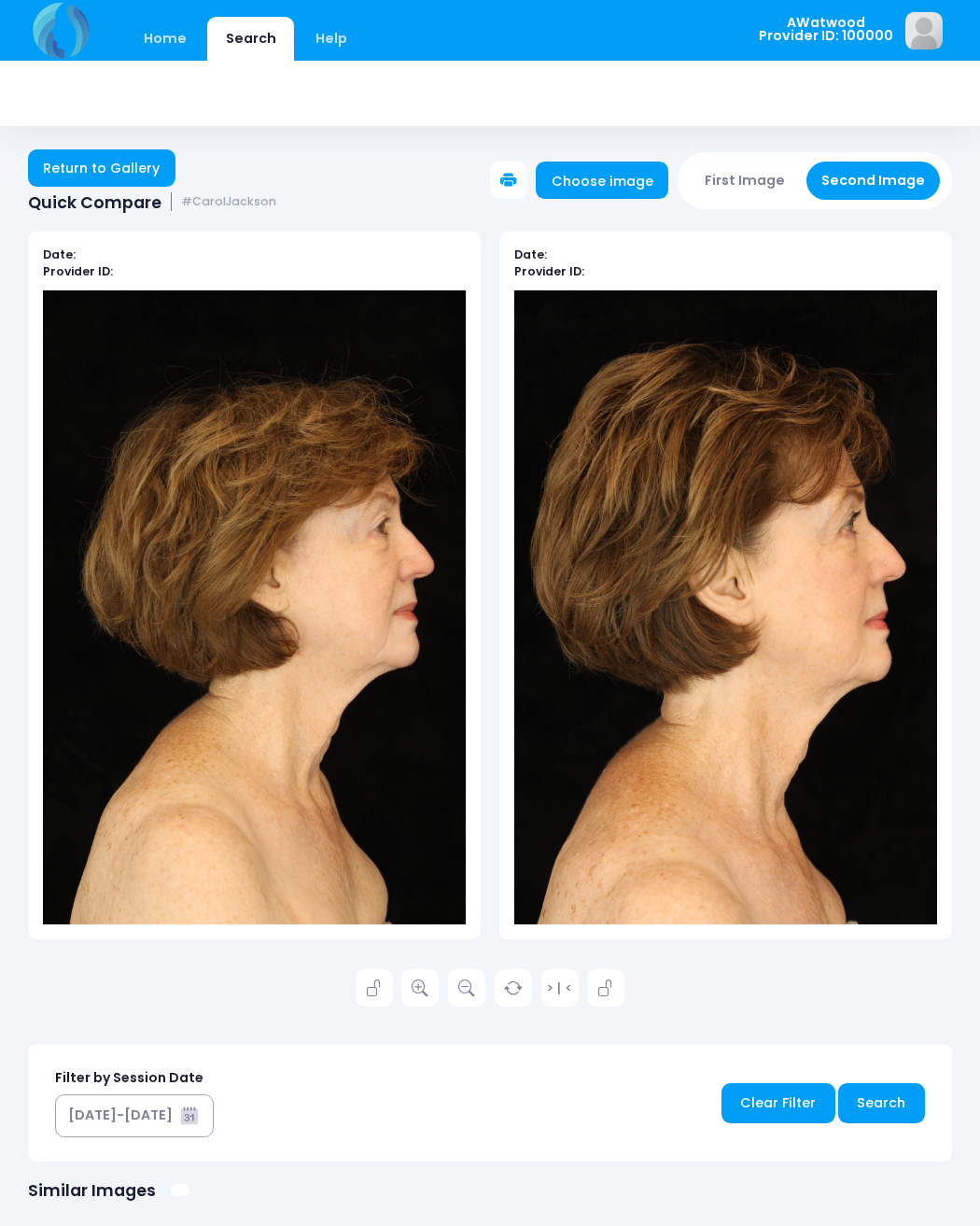
scroll to position [2, 0]
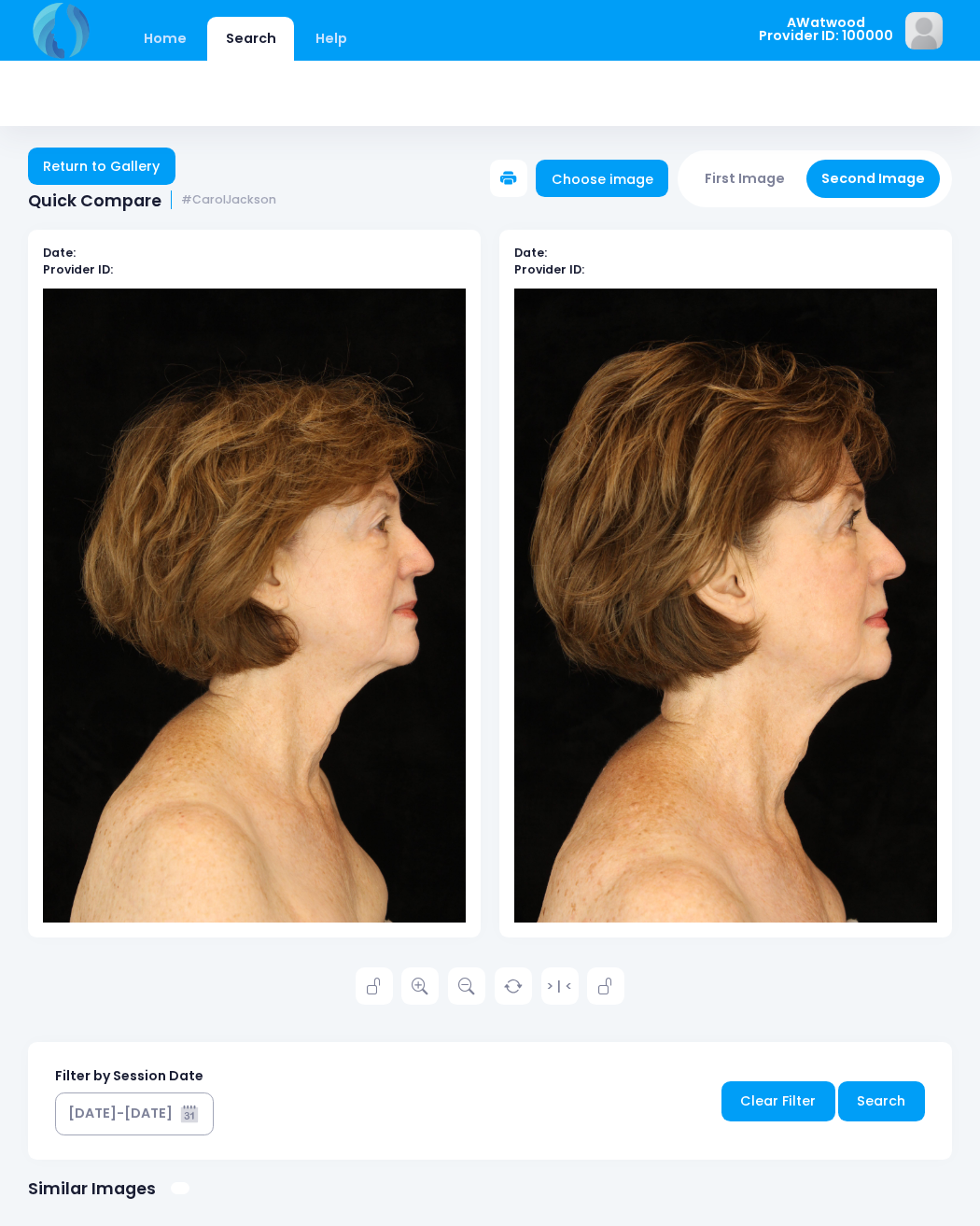
click at [429, 983] on link at bounding box center [420, 986] width 37 height 37
click at [135, 167] on link "Return to Gallery" at bounding box center [102, 166] width 148 height 37
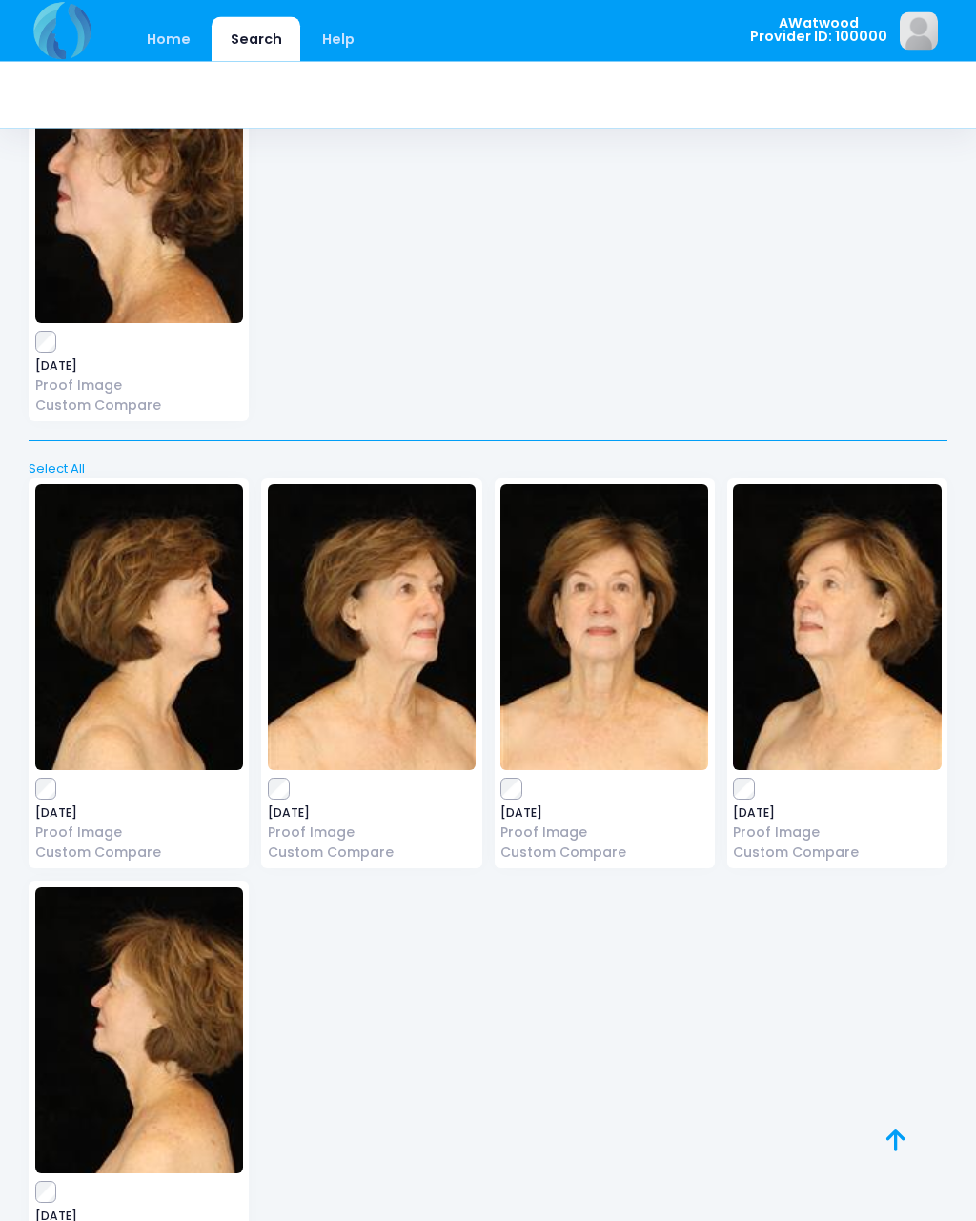
scroll to position [23899, 0]
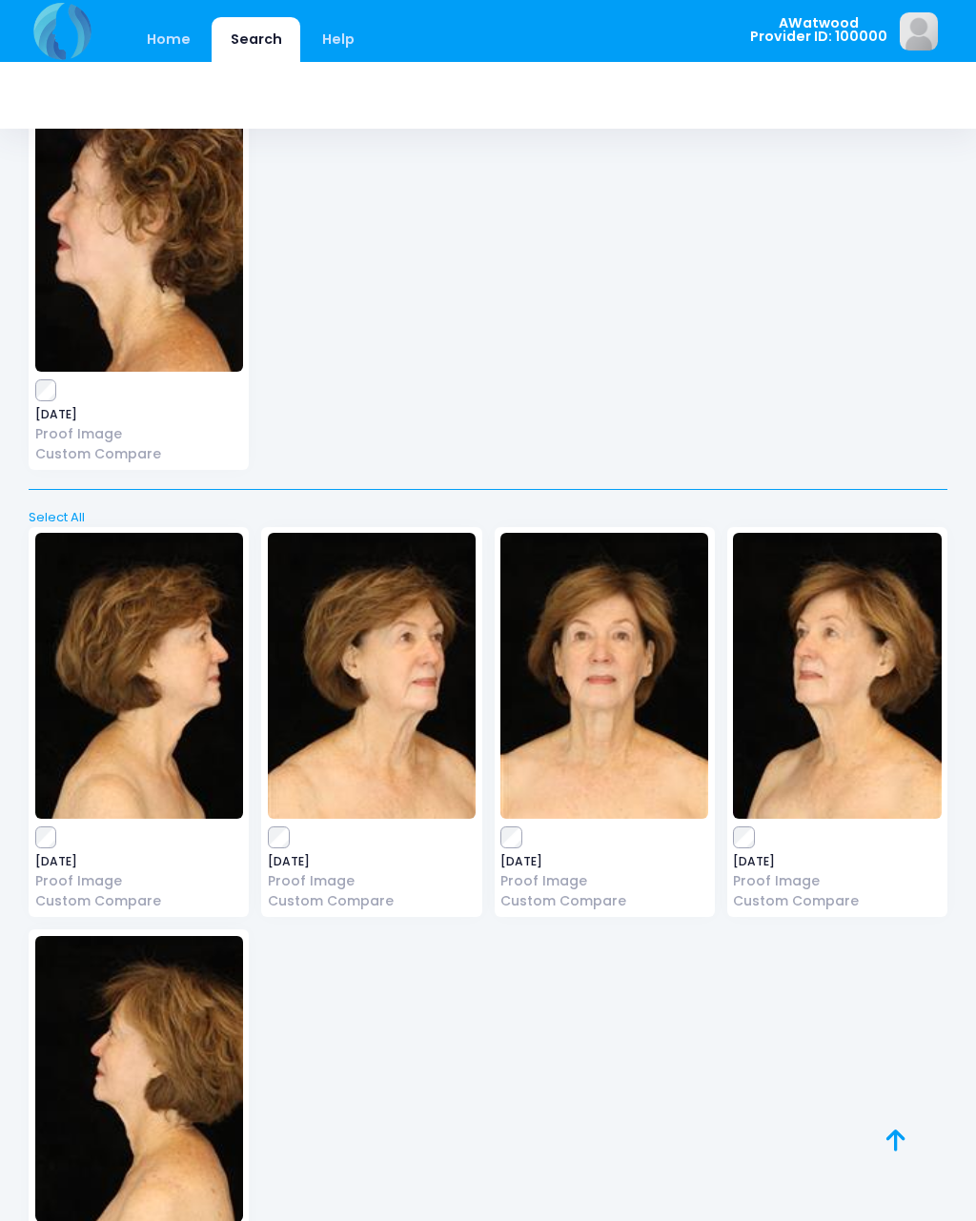
click at [622, 589] on img at bounding box center [604, 676] width 208 height 286
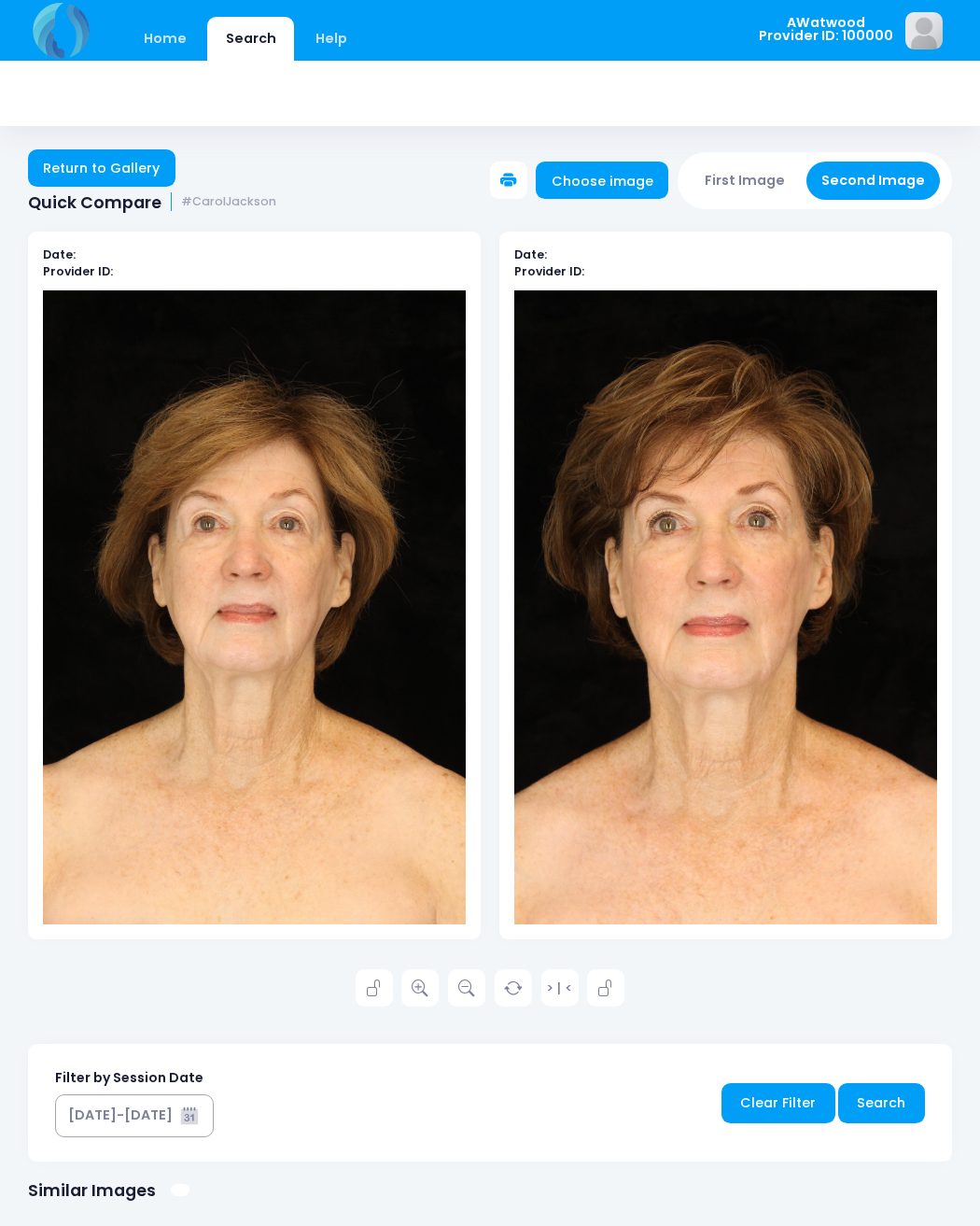
scroll to position [2, 0]
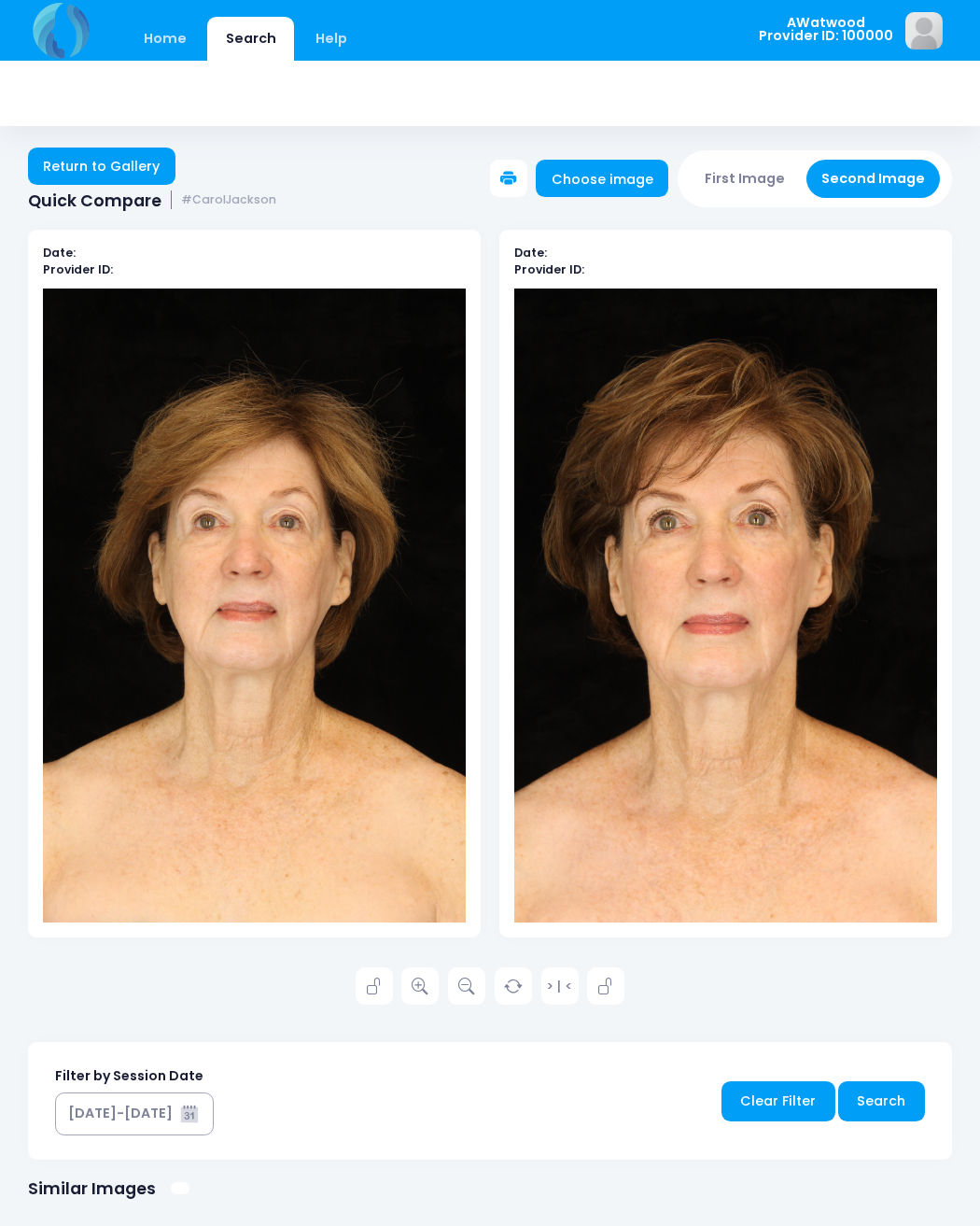
click at [427, 987] on icon at bounding box center [419, 986] width 17 height 17
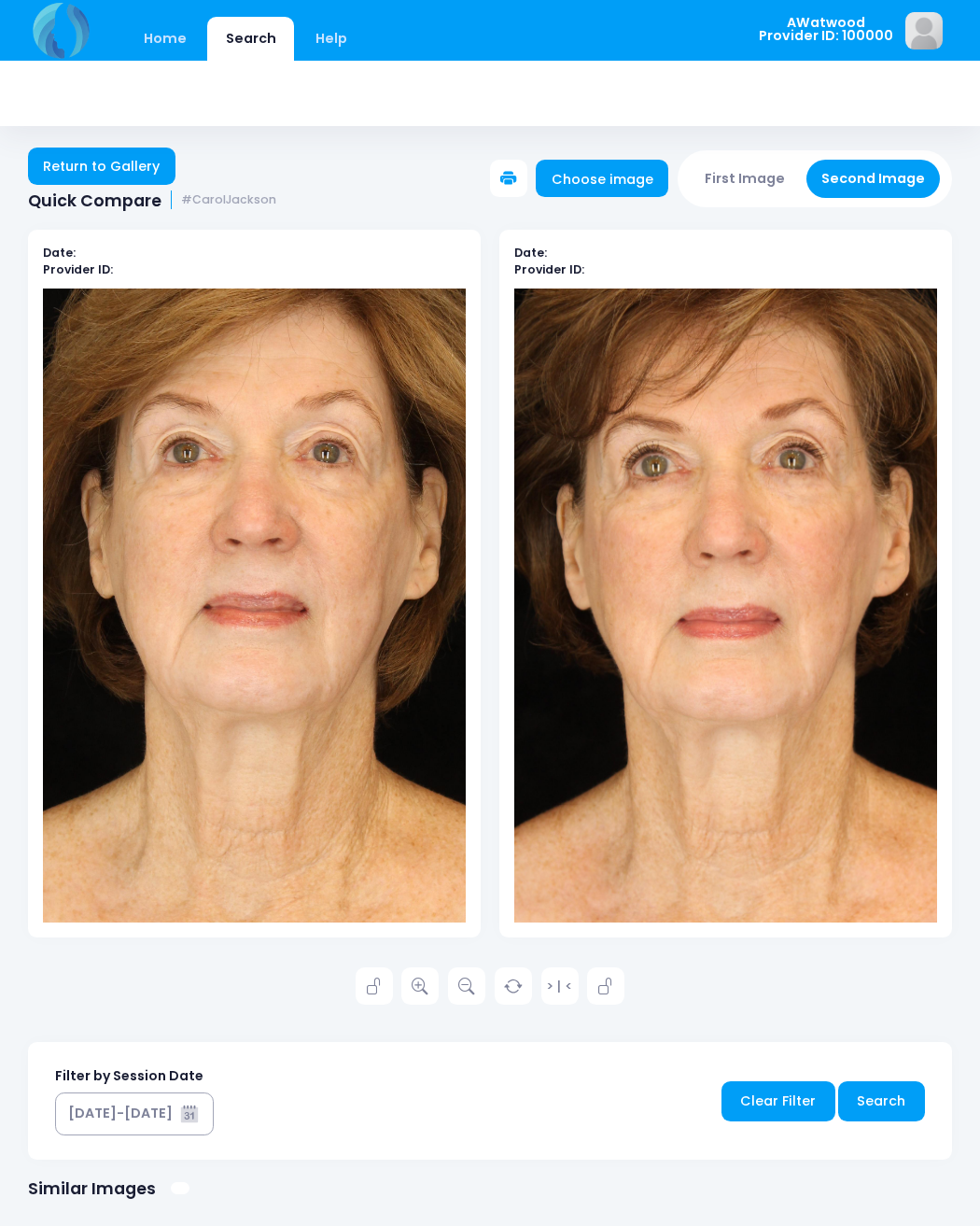
click at [129, 171] on link "Return to Gallery" at bounding box center [102, 166] width 148 height 37
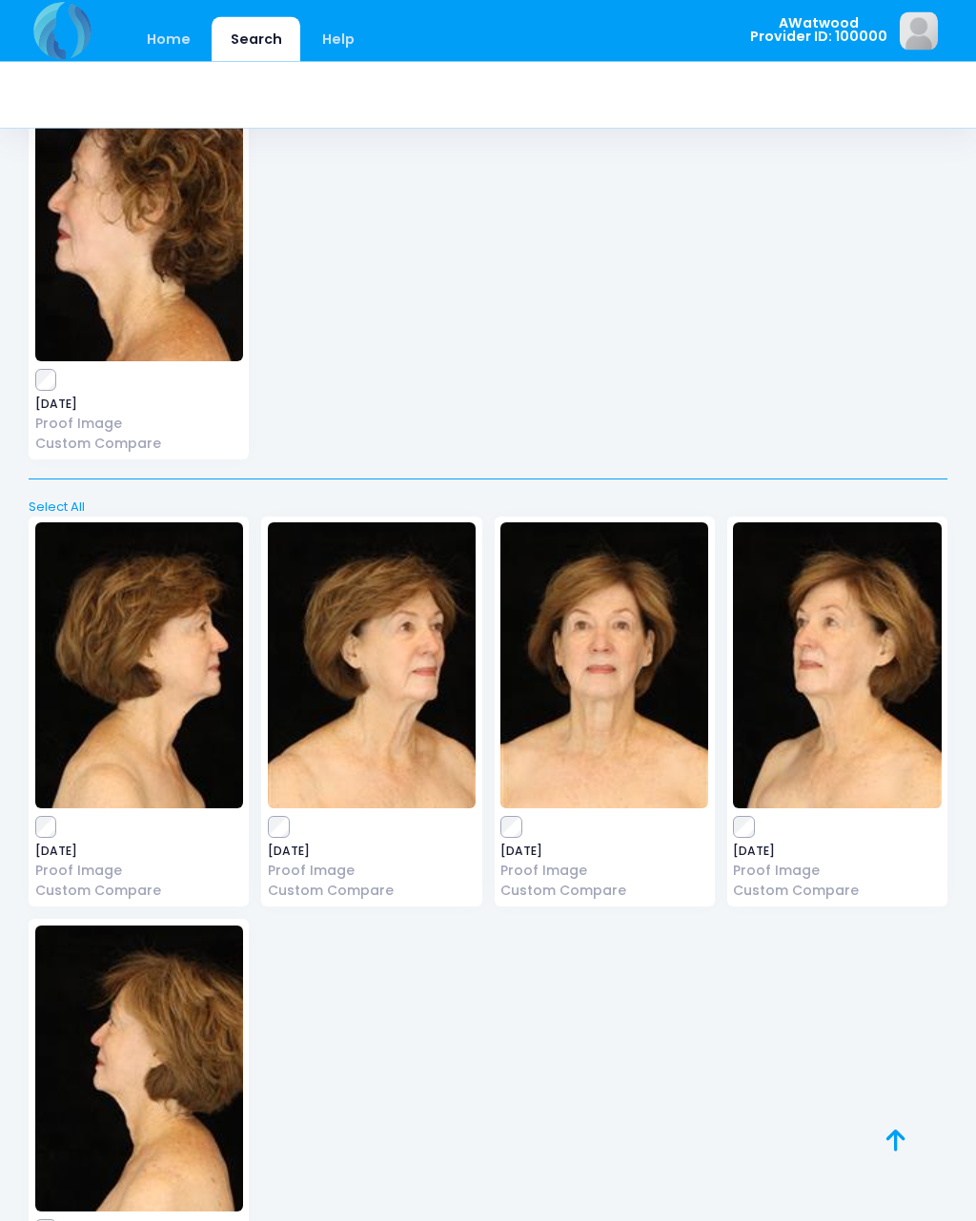
scroll to position [23909, 0]
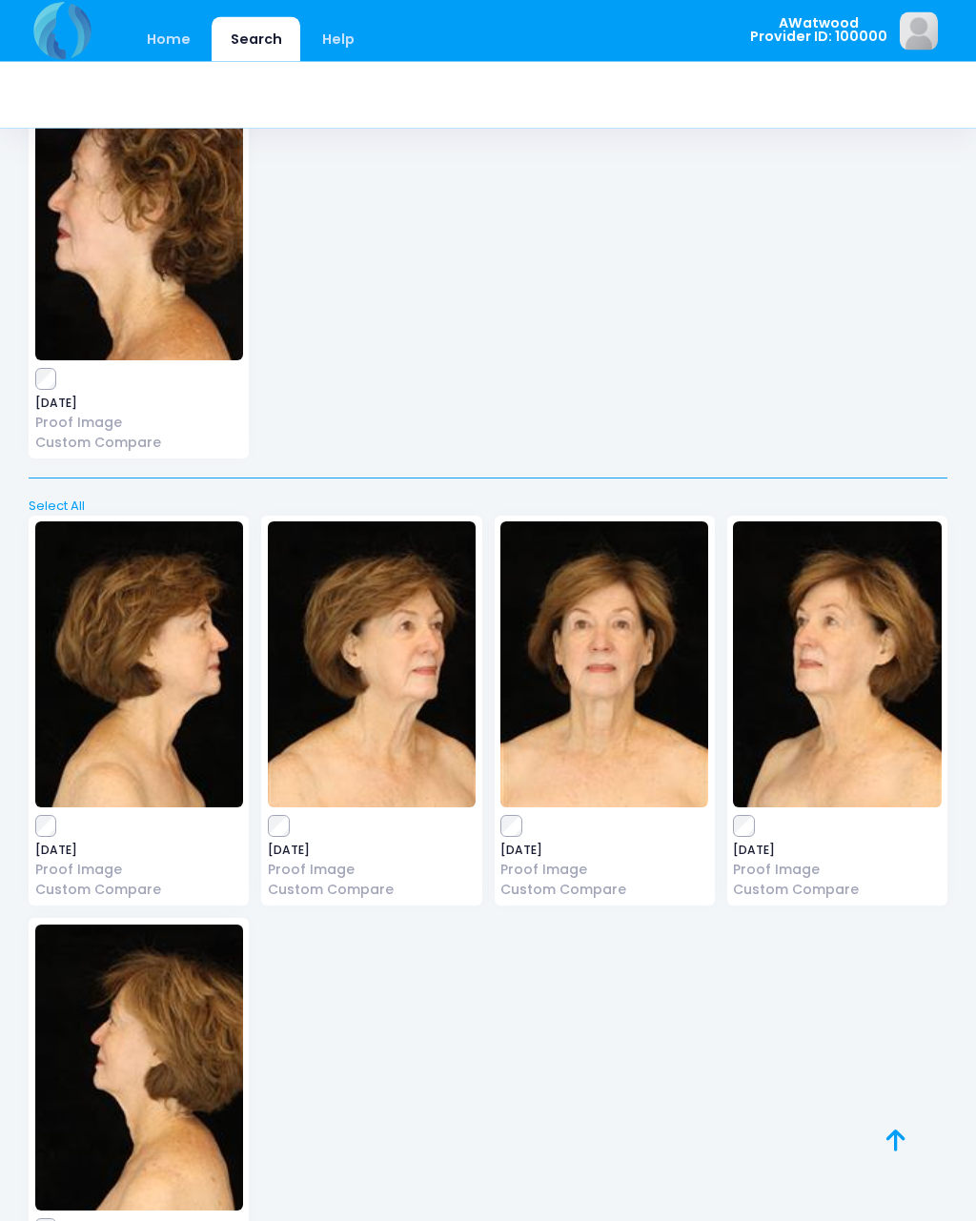
click at [880, 541] on img at bounding box center [837, 665] width 208 height 286
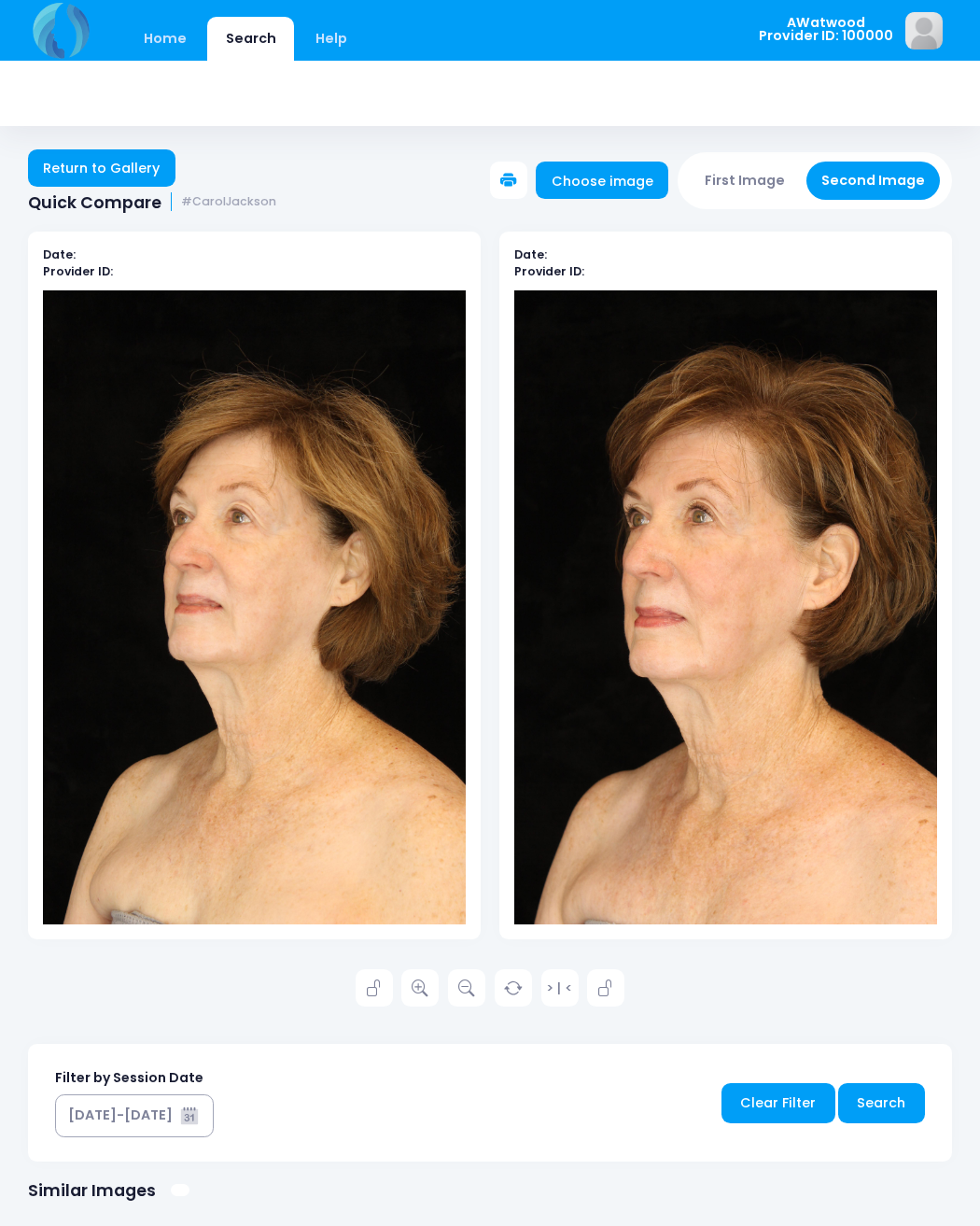
scroll to position [2, 0]
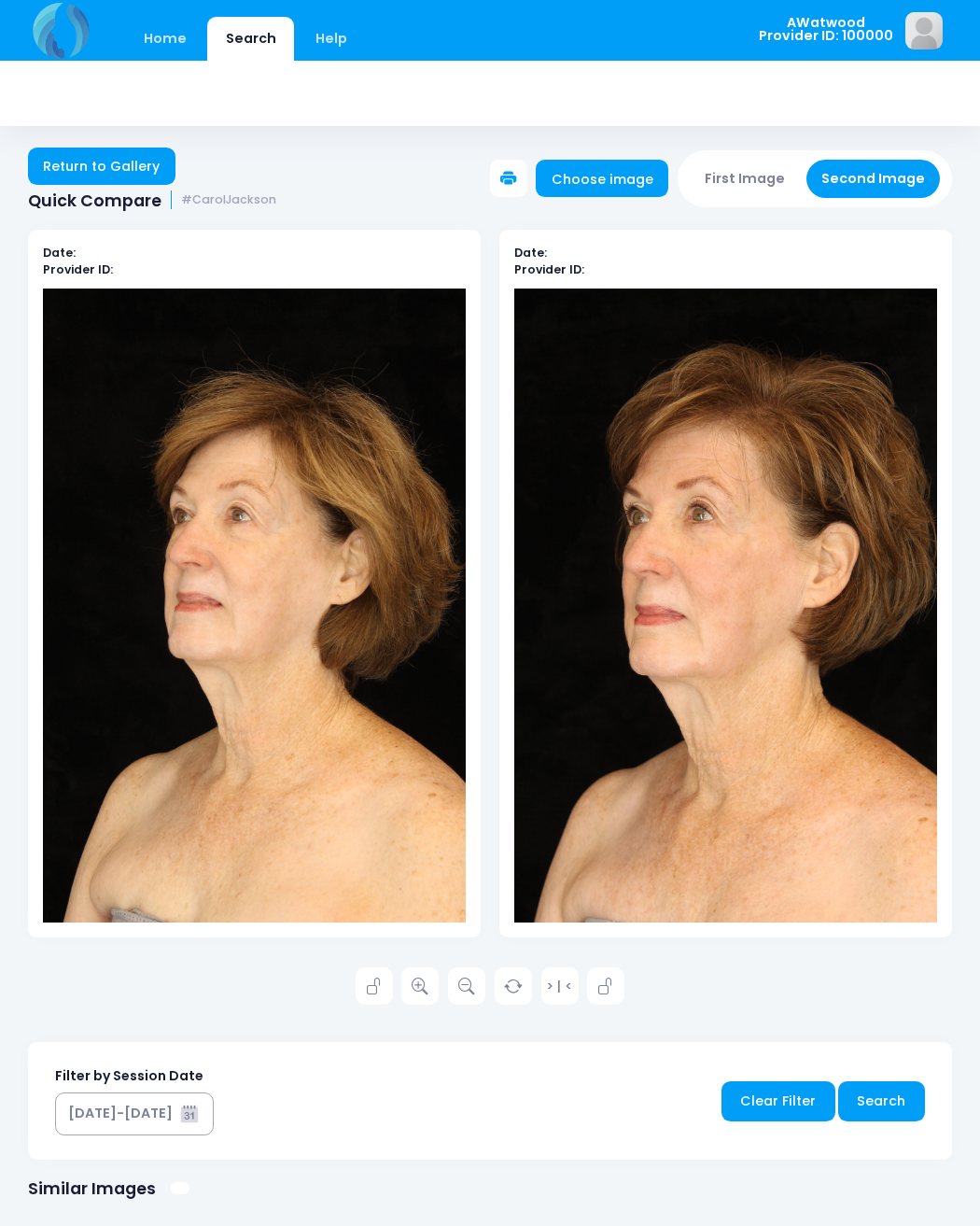
click at [429, 983] on link at bounding box center [420, 986] width 37 height 37
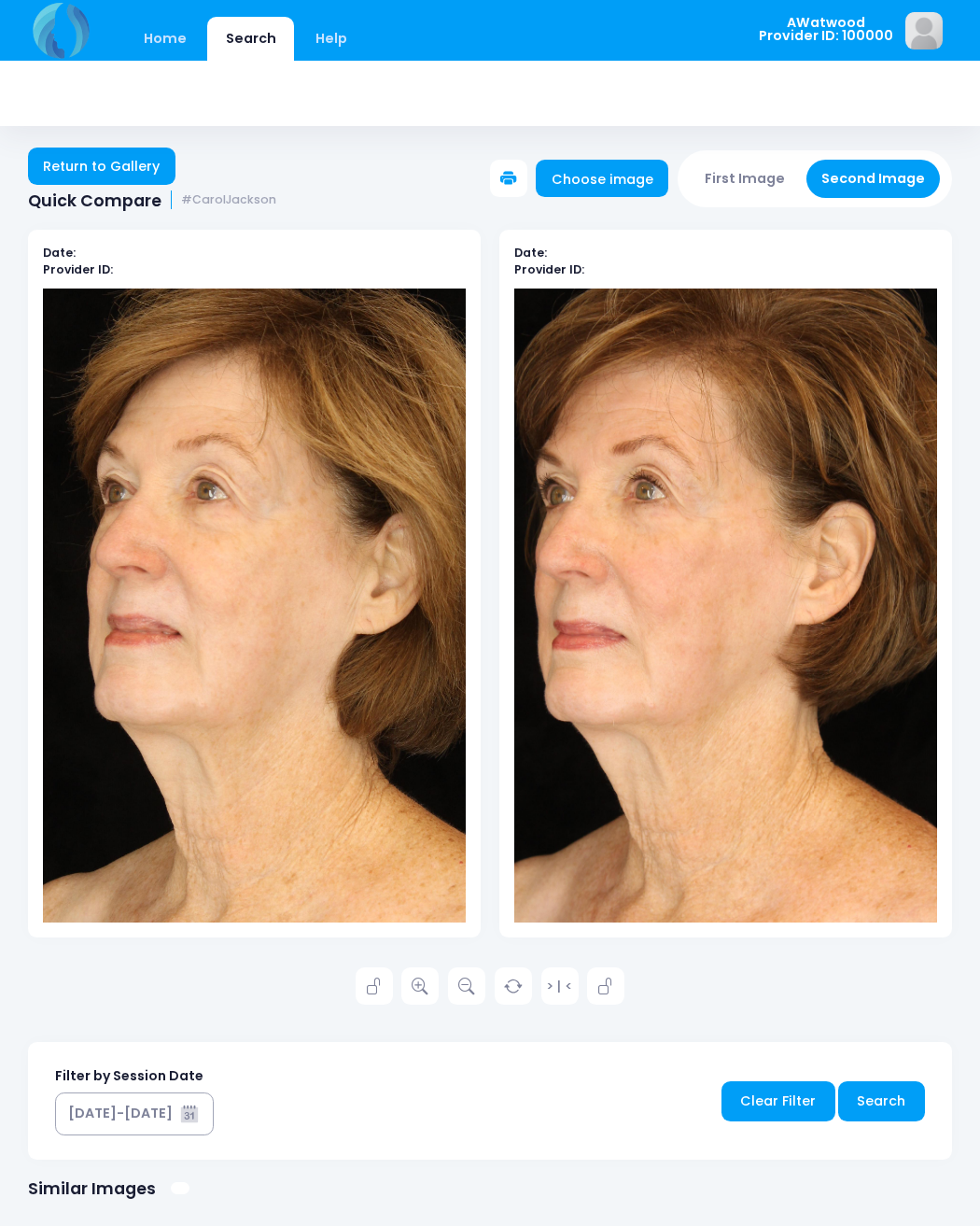
click at [130, 172] on link "Return to Gallery" at bounding box center [102, 166] width 148 height 37
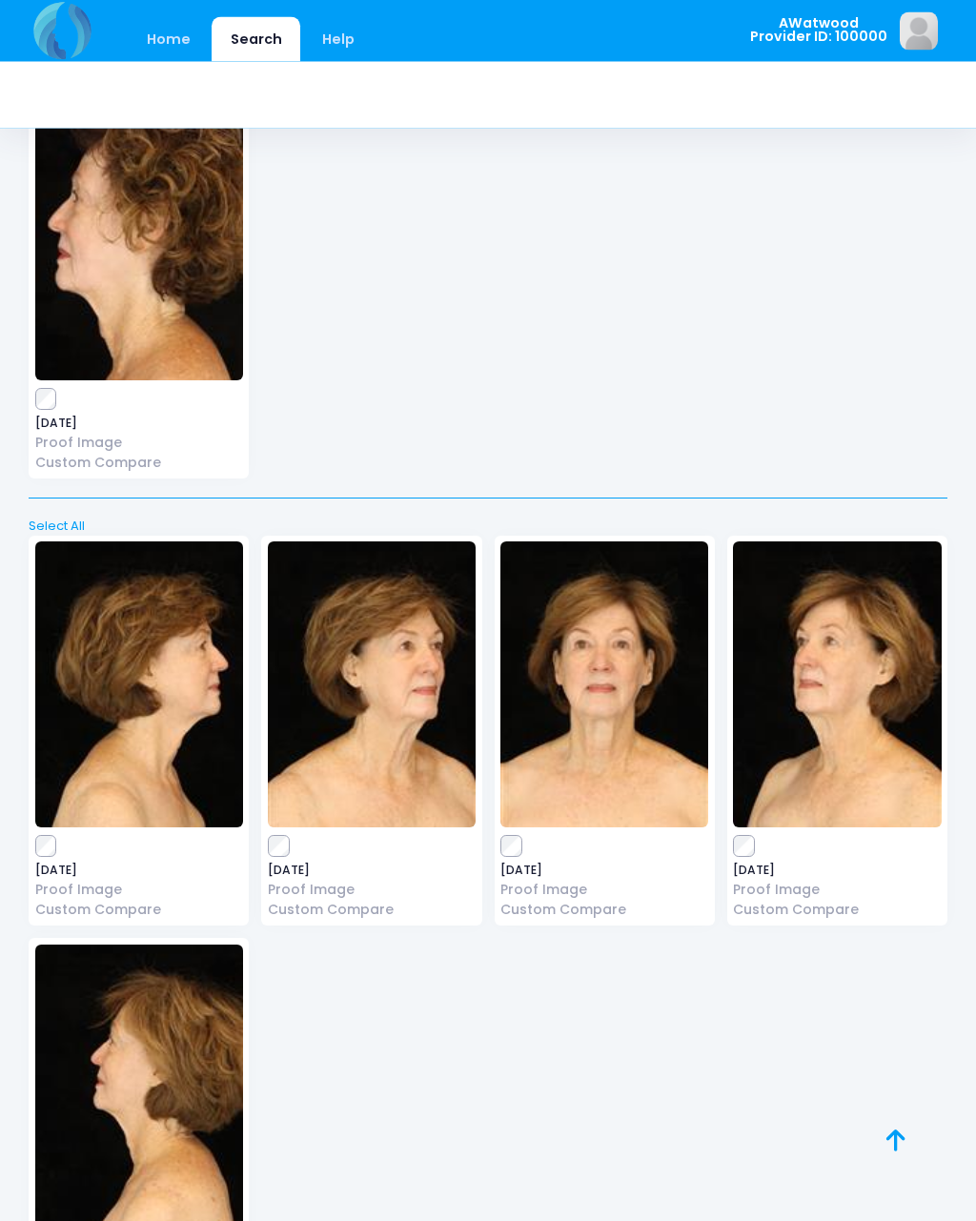
scroll to position [23890, 0]
click at [402, 601] on img at bounding box center [372, 684] width 208 height 286
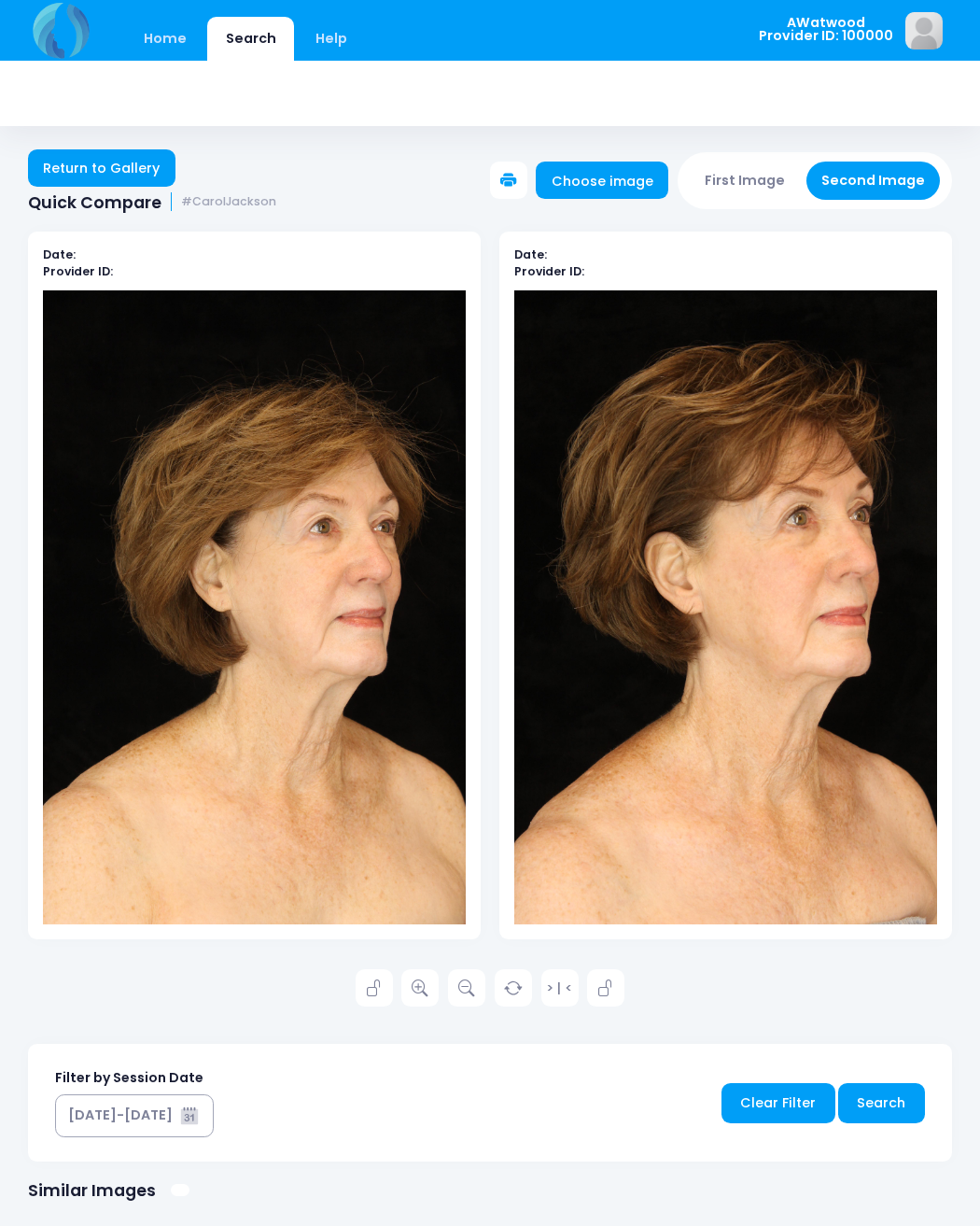
scroll to position [2, 0]
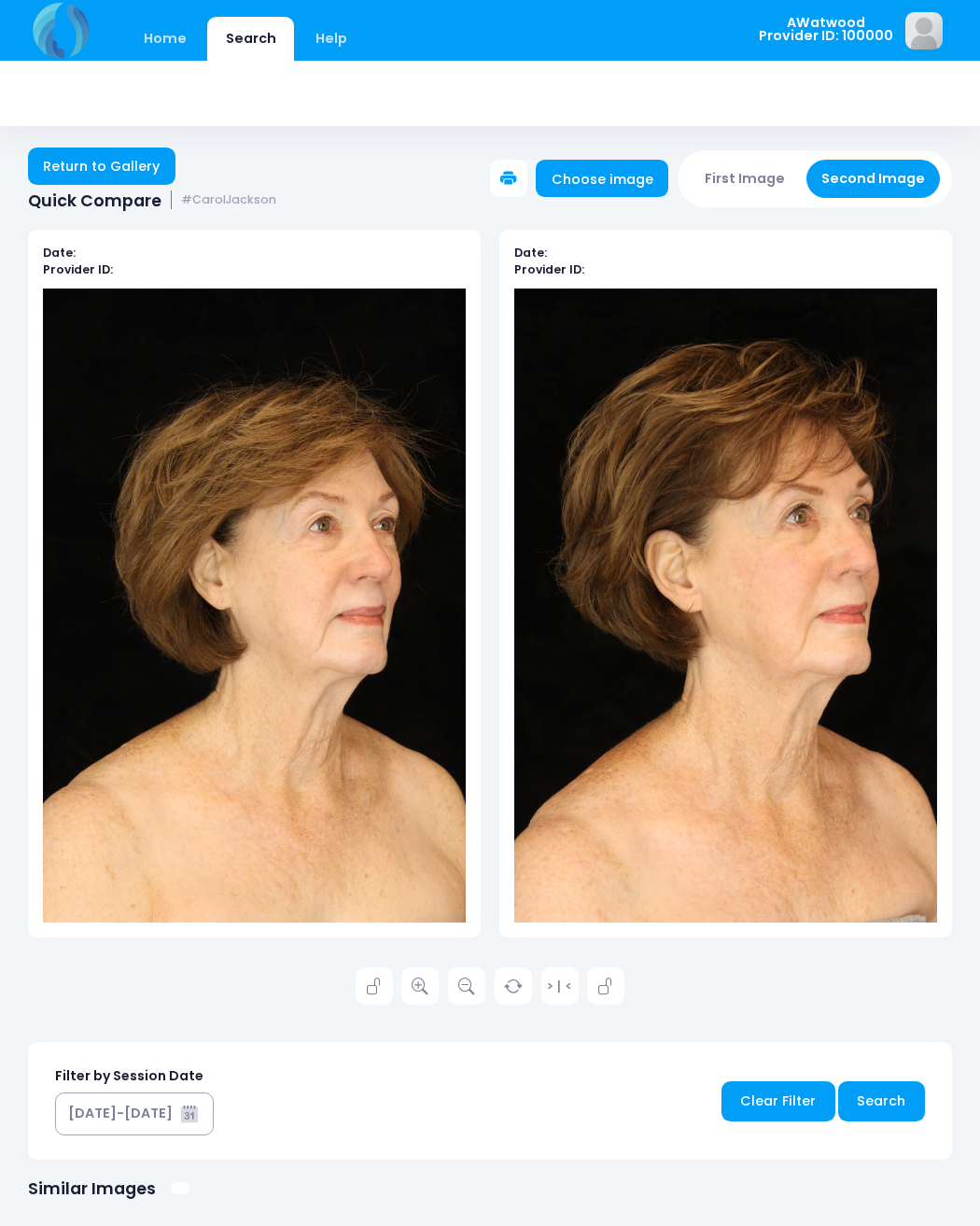
click at [426, 981] on icon at bounding box center [419, 986] width 17 height 17
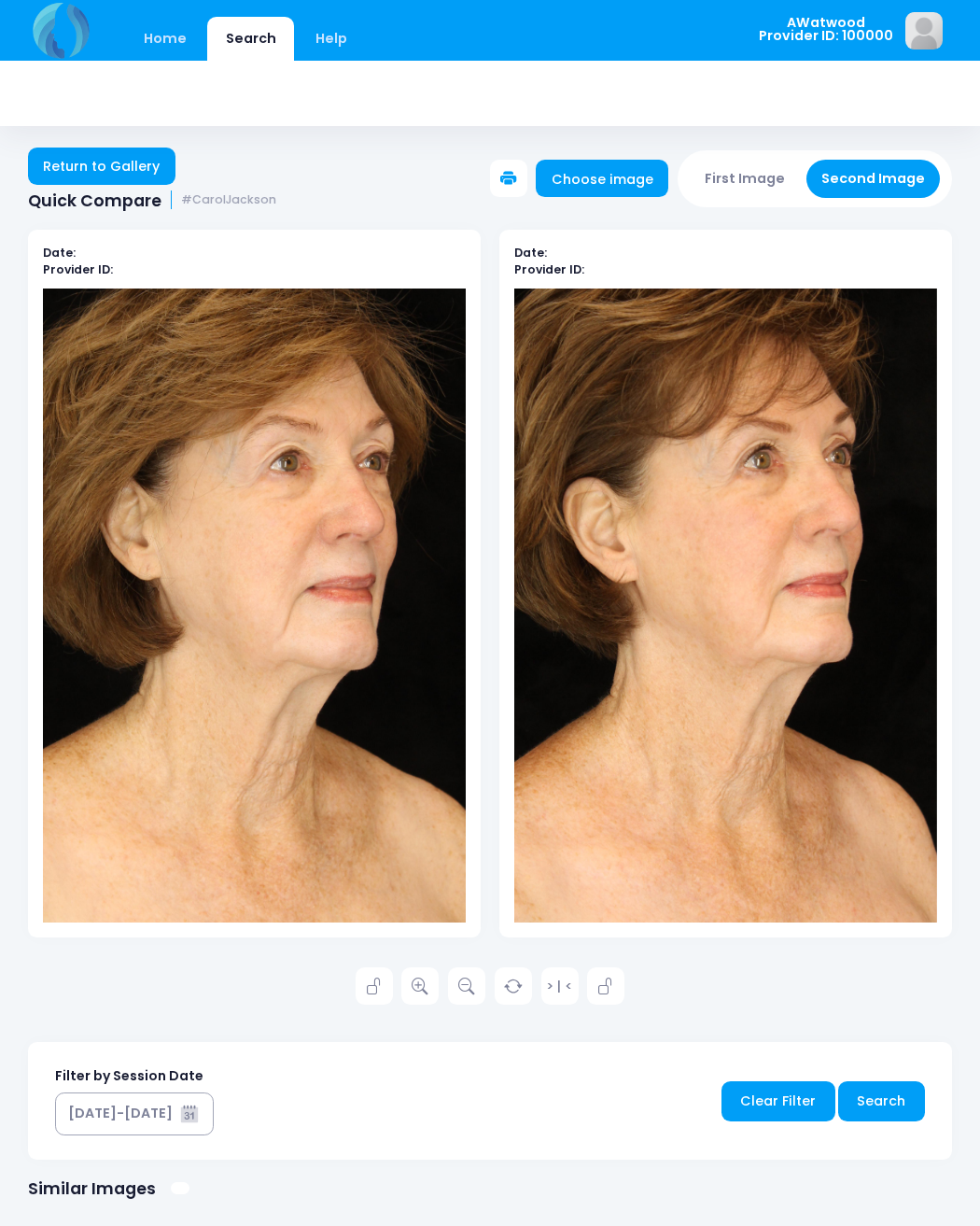
click at [371, 978] on icon at bounding box center [374, 986] width 17 height 17
click at [604, 993] on link at bounding box center [606, 986] width 37 height 37
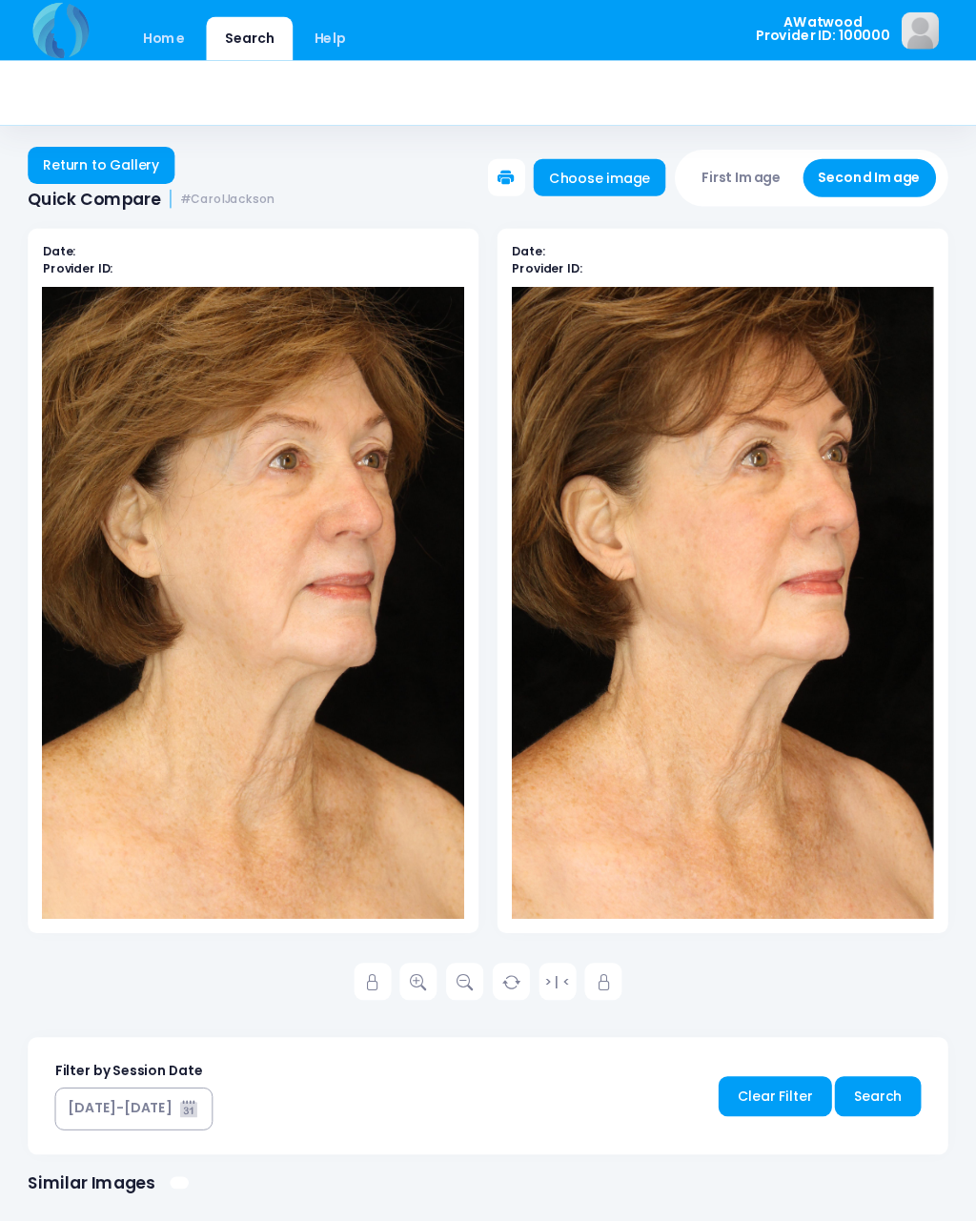
scroll to position [0, 0]
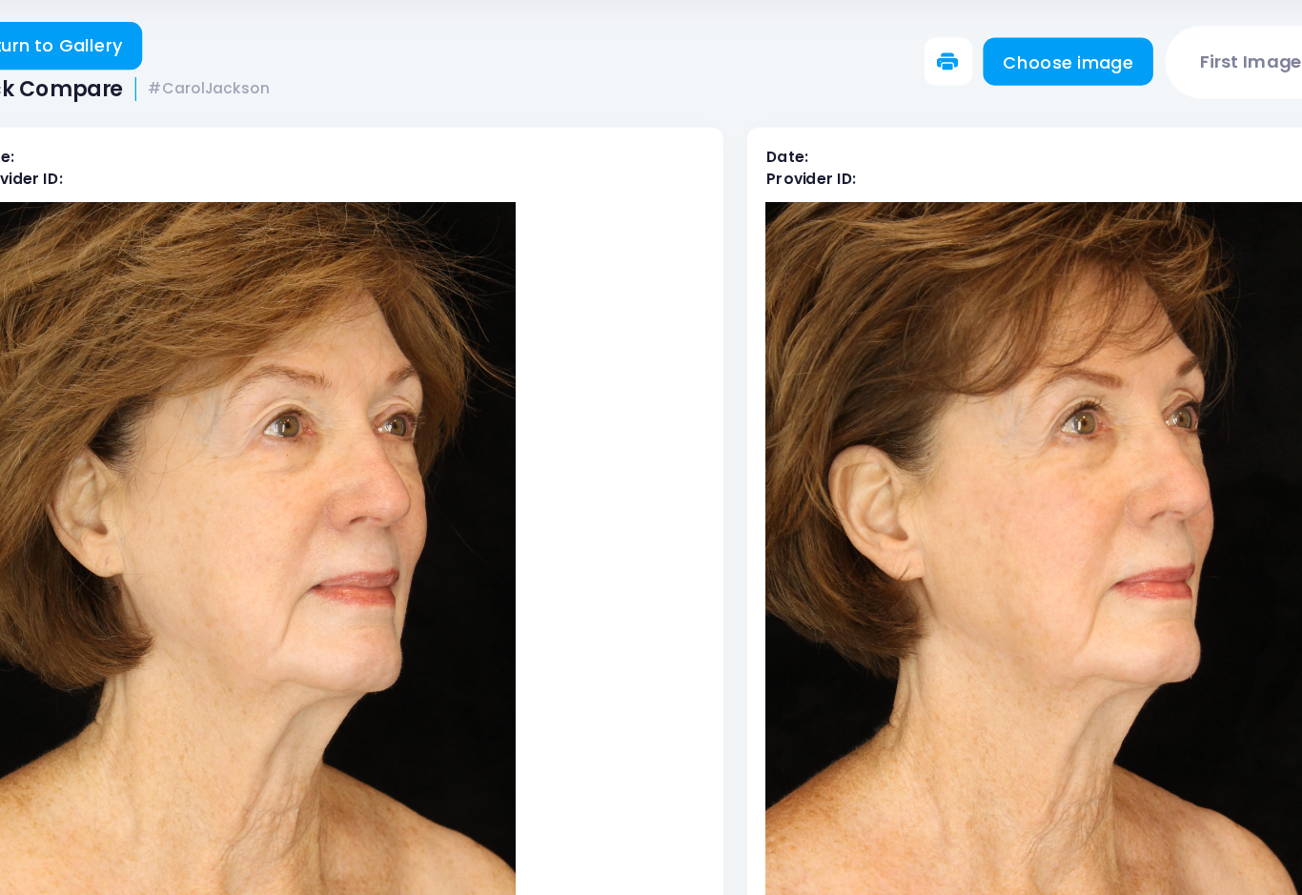
click at [785, 732] on div at bounding box center [967, 670] width 582 height 748
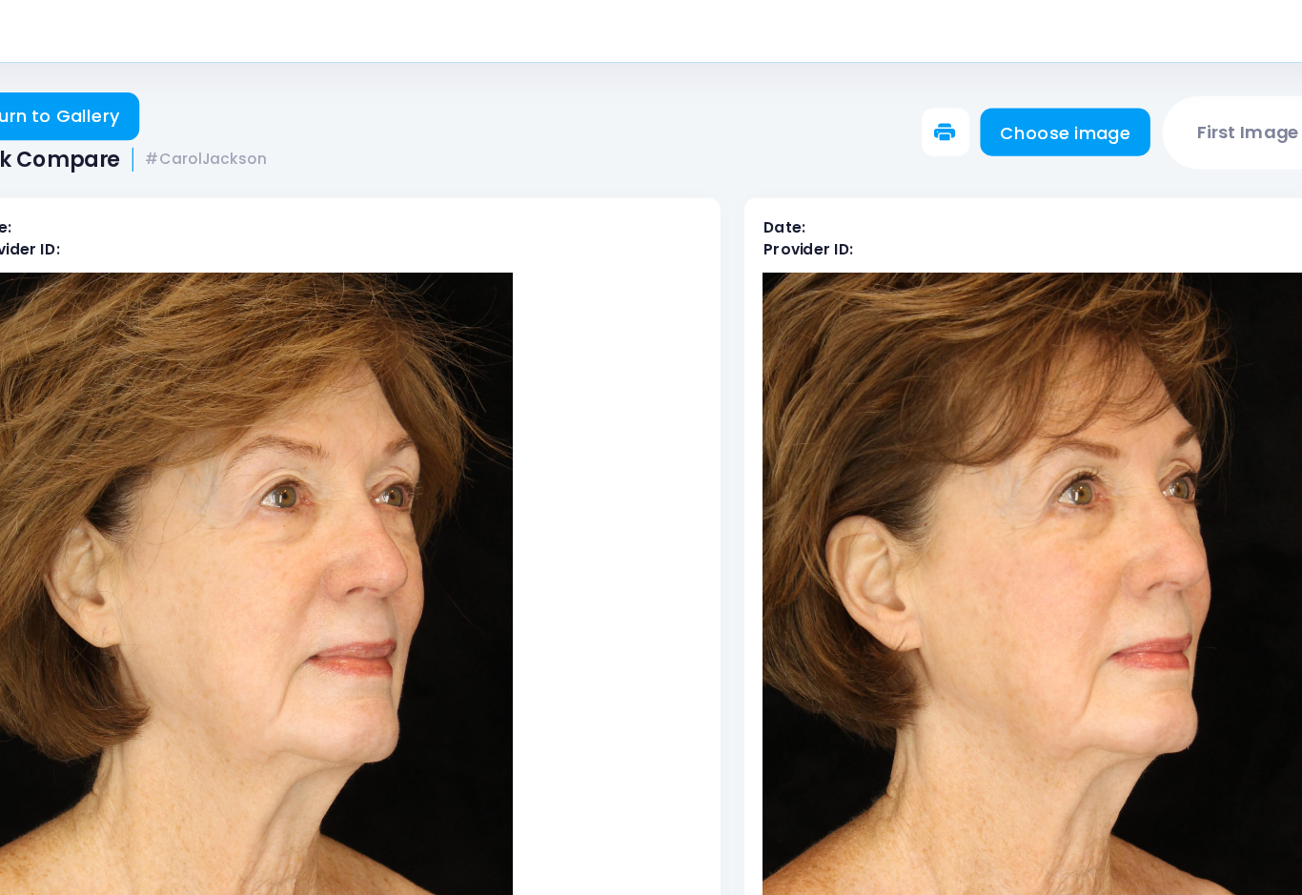
click at [433, 62] on div at bounding box center [651, 95] width 1245 height 67
